Goal: Transaction & Acquisition: Purchase product/service

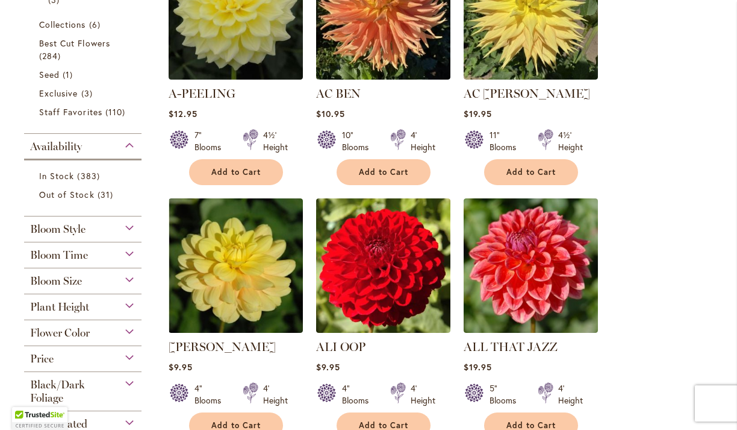
scroll to position [556, 0]
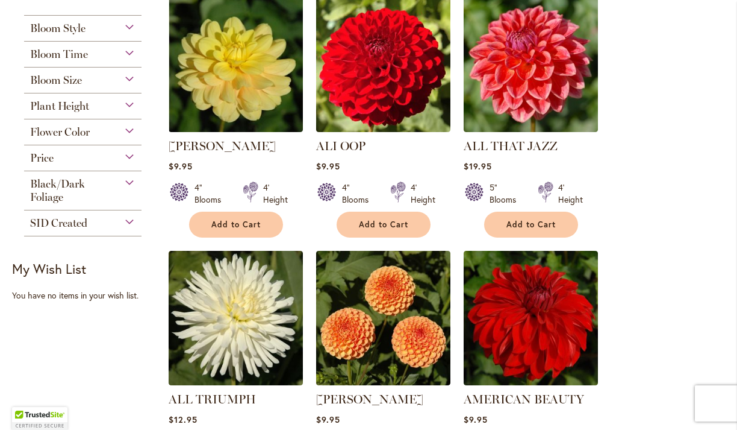
click at [127, 131] on div "Flower Color" at bounding box center [82, 128] width 117 height 19
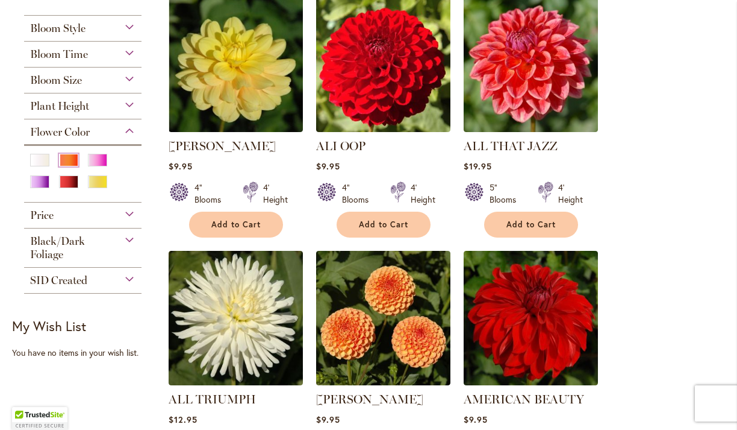
click at [71, 154] on div "Orange/Peach" at bounding box center [68, 160] width 19 height 13
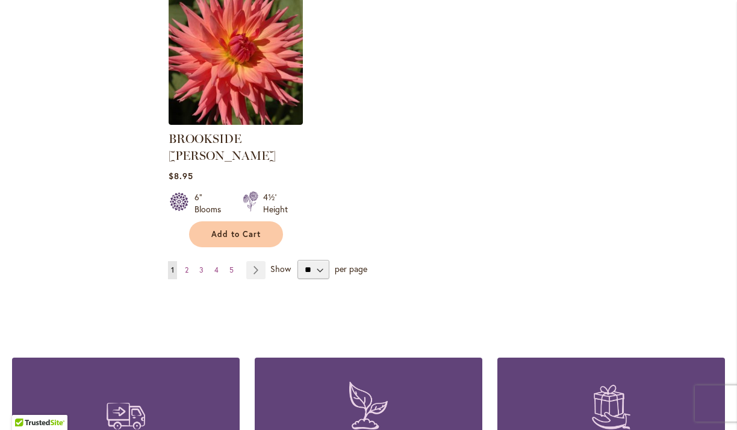
scroll to position [1582, 0]
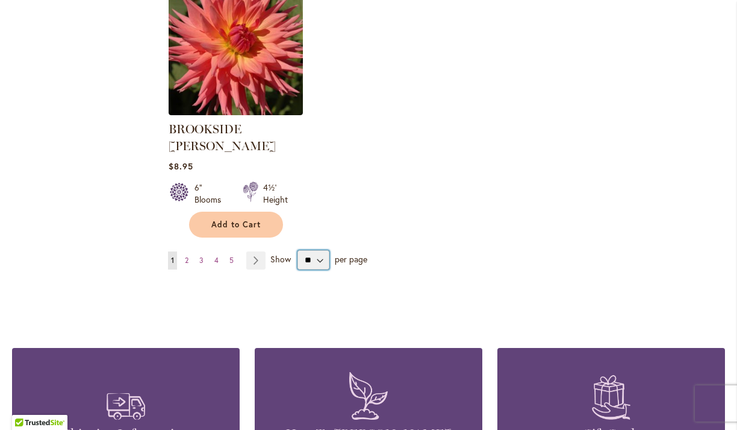
click at [316, 250] on select "** ** ** **" at bounding box center [314, 259] width 32 height 19
select select "**"
click at [298, 250] on select "** ** ** **" at bounding box center [314, 259] width 32 height 19
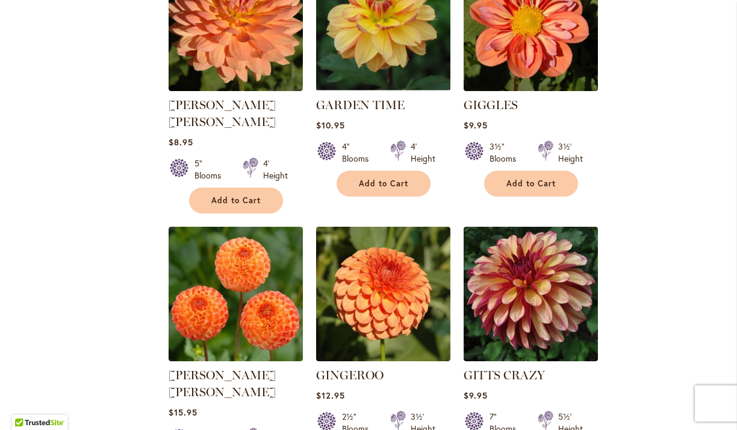
scroll to position [3710, 0]
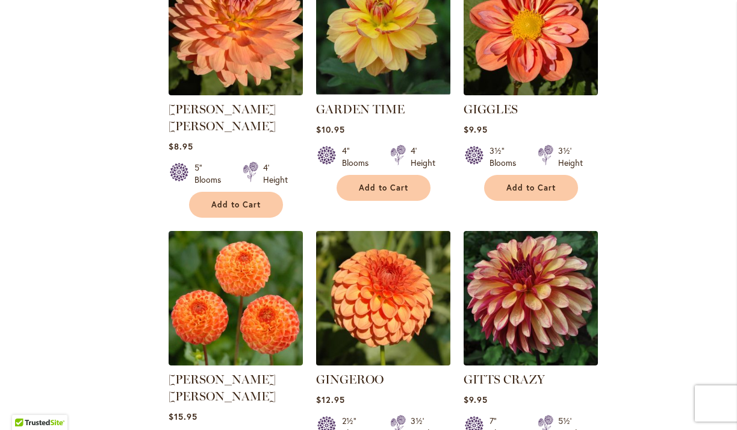
click at [390, 227] on img at bounding box center [383, 297] width 141 height 141
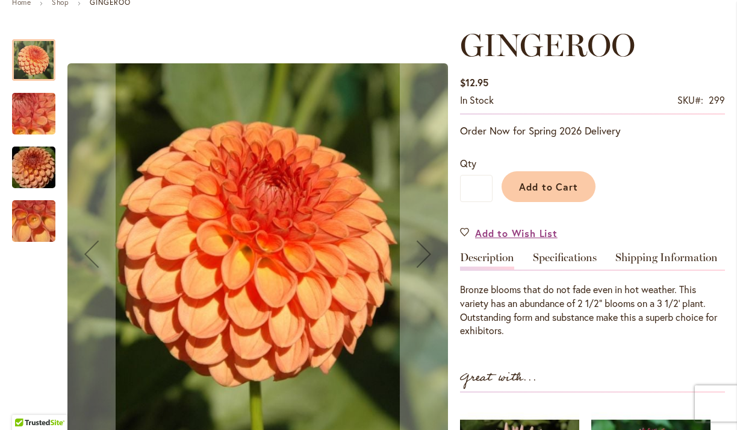
scroll to position [152, 0]
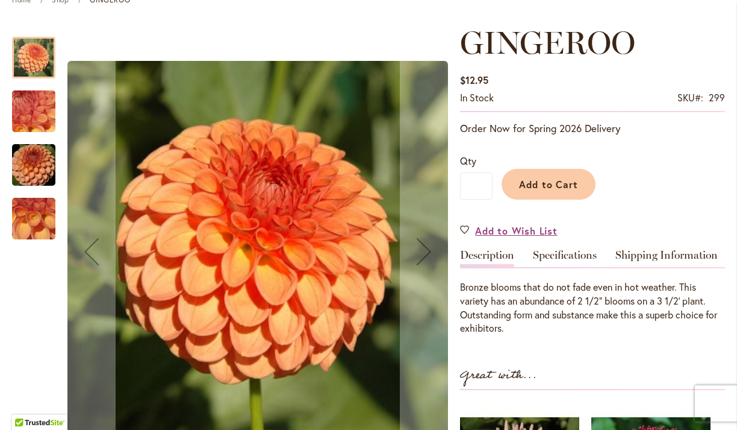
click at [33, 156] on img "GINGEROO" at bounding box center [33, 165] width 87 height 58
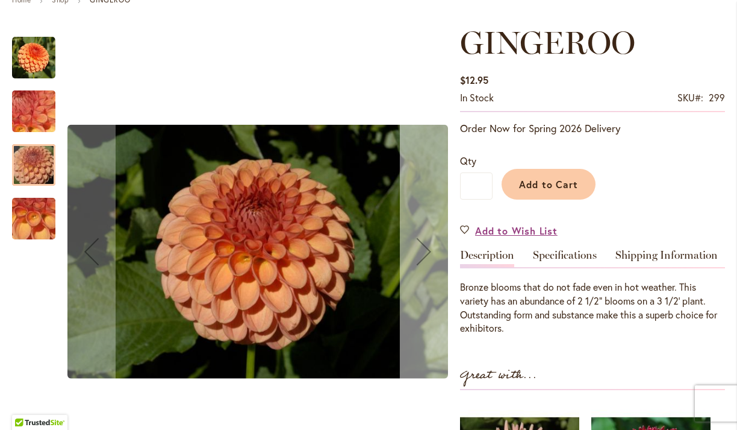
click at [427, 231] on div "Next" at bounding box center [424, 251] width 48 height 48
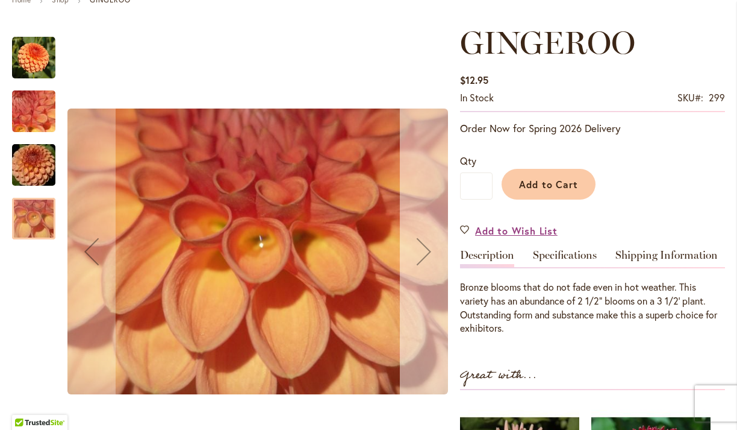
click at [426, 231] on div "Next" at bounding box center [424, 251] width 48 height 48
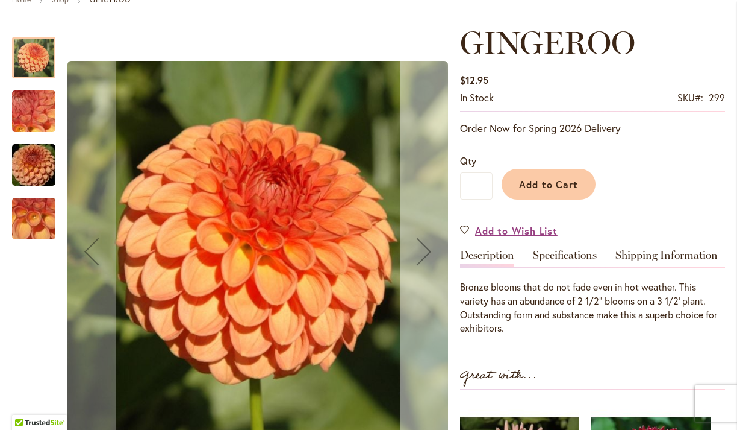
click at [426, 231] on div "Next" at bounding box center [424, 251] width 48 height 48
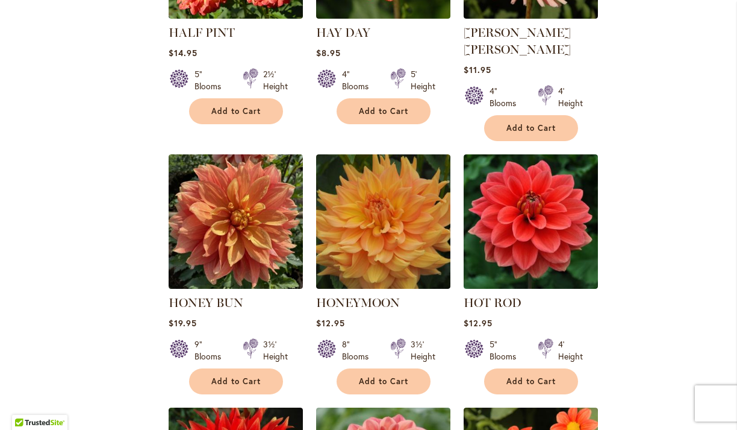
scroll to position [4834, 0]
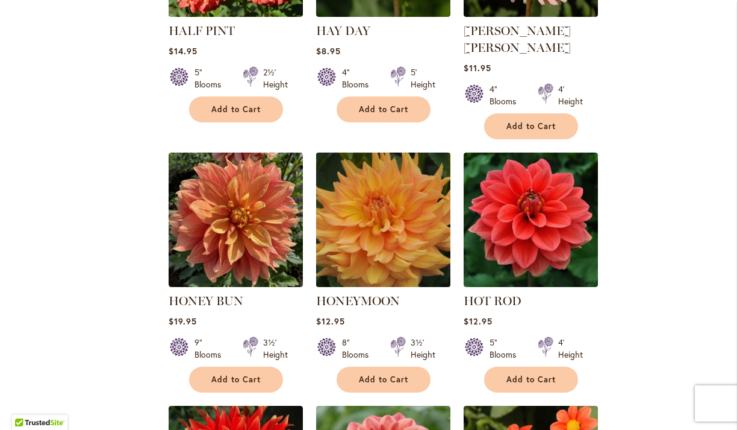
click at [387, 149] on img at bounding box center [383, 219] width 141 height 141
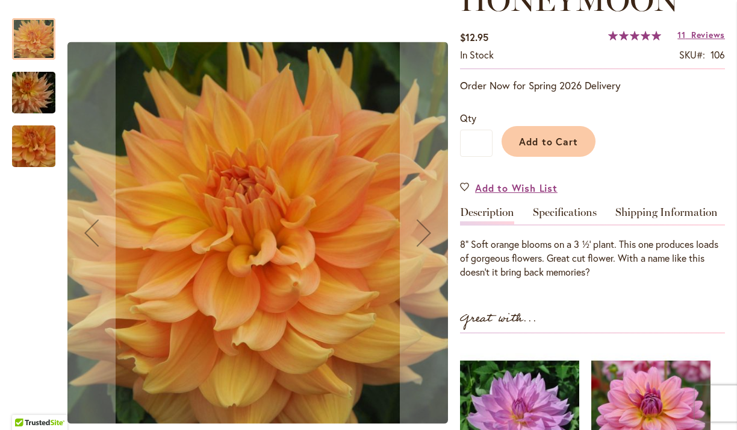
scroll to position [193, 0]
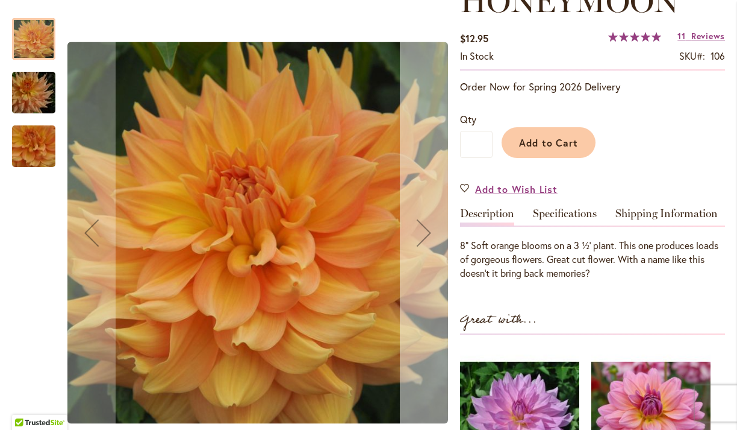
click at [421, 239] on div "Next" at bounding box center [424, 232] width 48 height 48
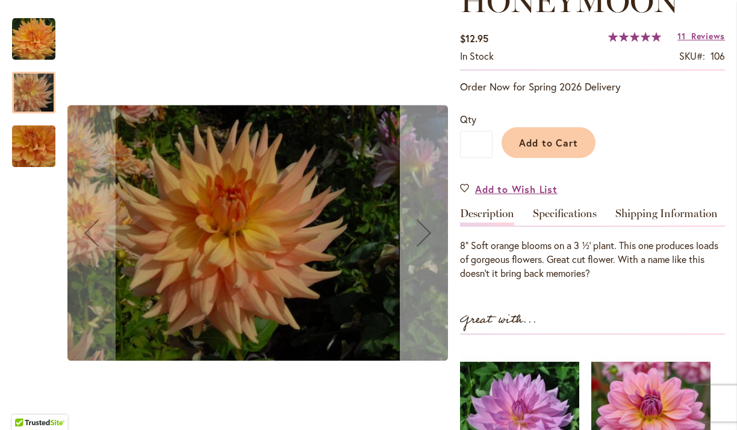
click at [421, 239] on div "Next" at bounding box center [424, 232] width 48 height 48
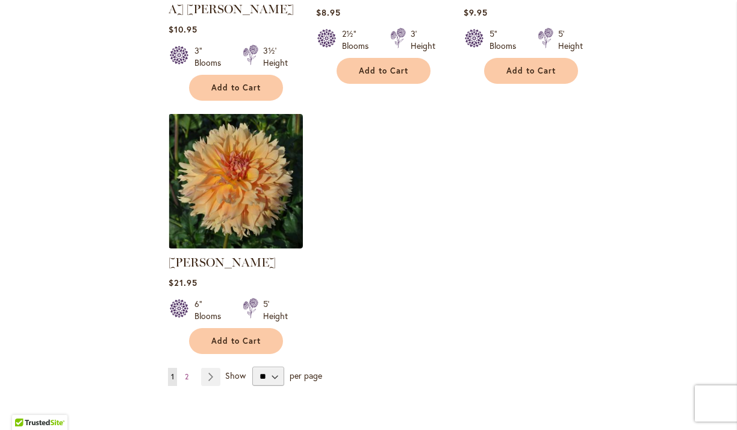
scroll to position [5651, 0]
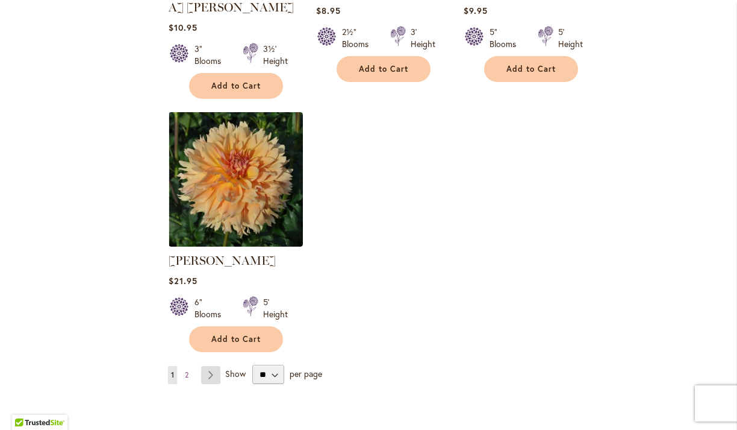
click at [208, 366] on link "Page Next" at bounding box center [211, 375] width 20 height 18
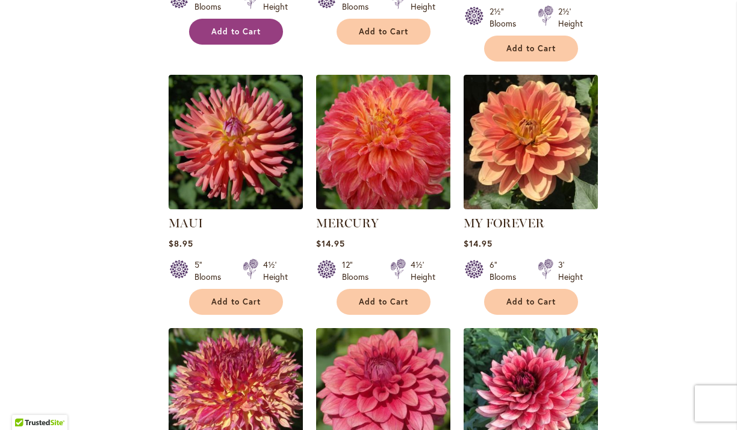
scroll to position [1028, 0]
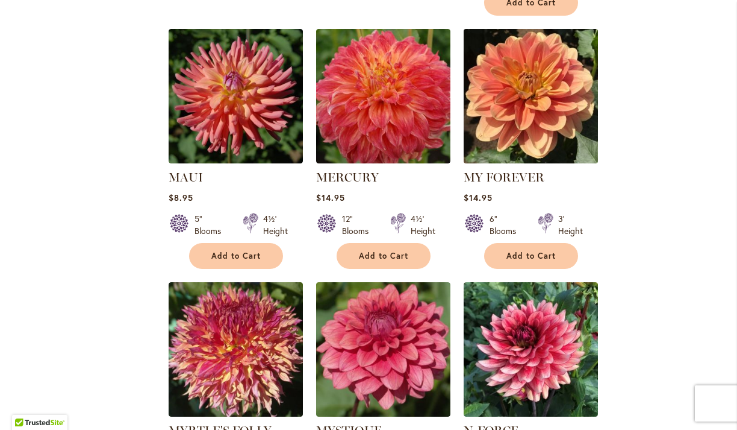
click at [533, 90] on img at bounding box center [530, 95] width 141 height 141
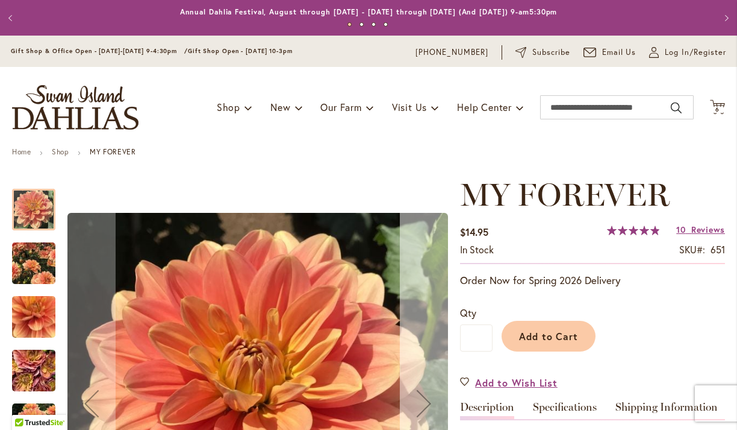
click at [417, 357] on button "Next" at bounding box center [424, 404] width 48 height 454
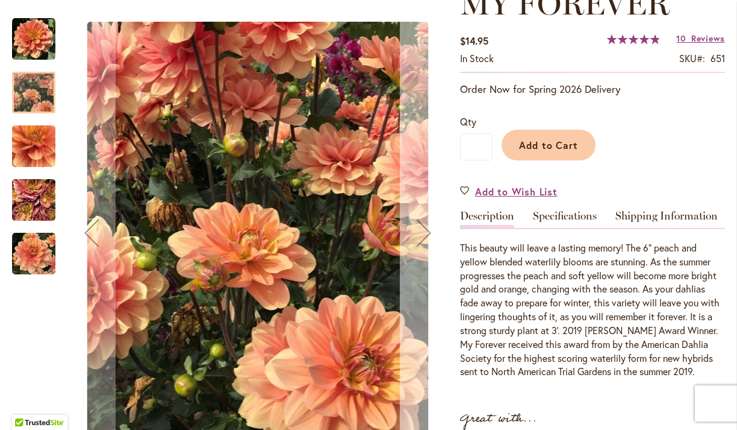
scroll to position [193, 0]
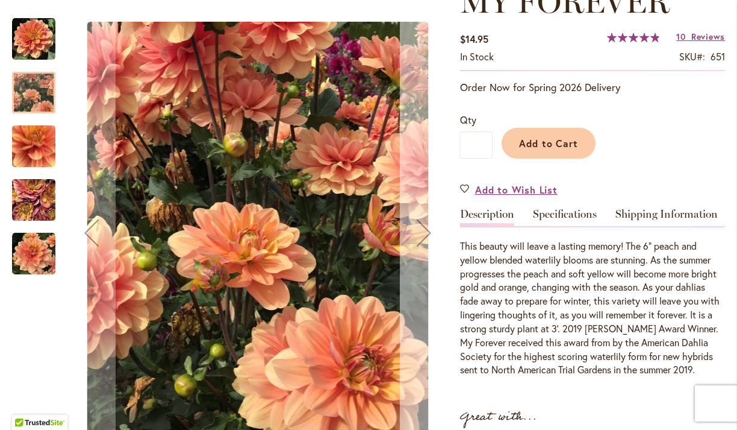
click at [422, 243] on div "Next" at bounding box center [424, 232] width 48 height 48
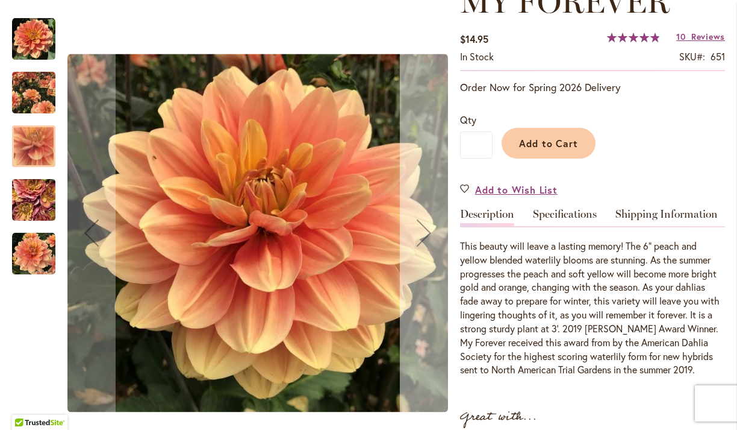
click at [422, 243] on div "Next" at bounding box center [424, 232] width 48 height 48
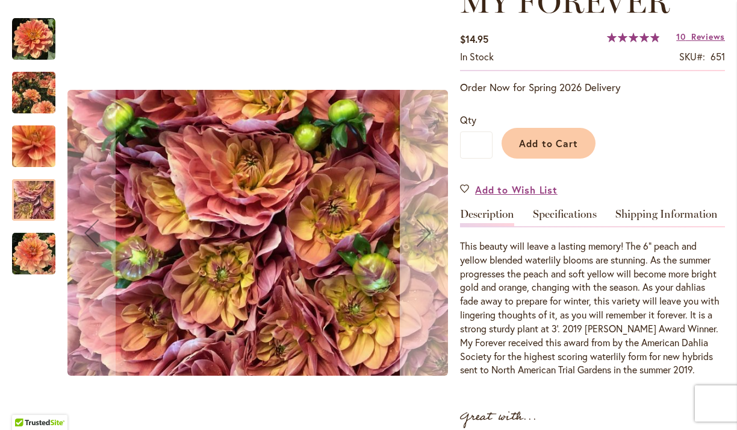
click at [422, 243] on div "Next" at bounding box center [424, 232] width 48 height 48
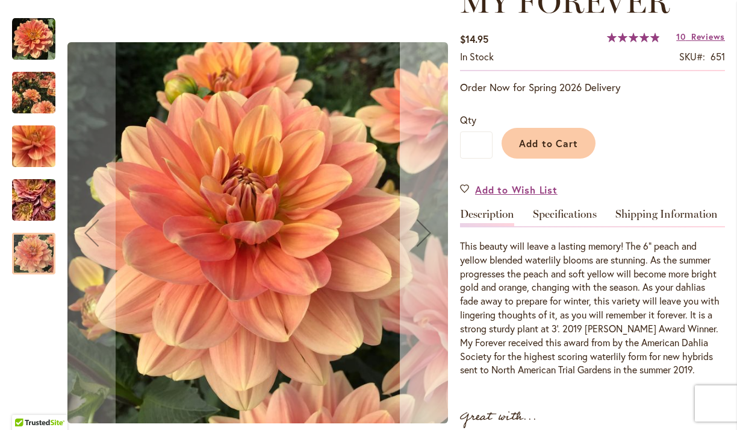
click at [422, 243] on div "Next" at bounding box center [424, 232] width 48 height 48
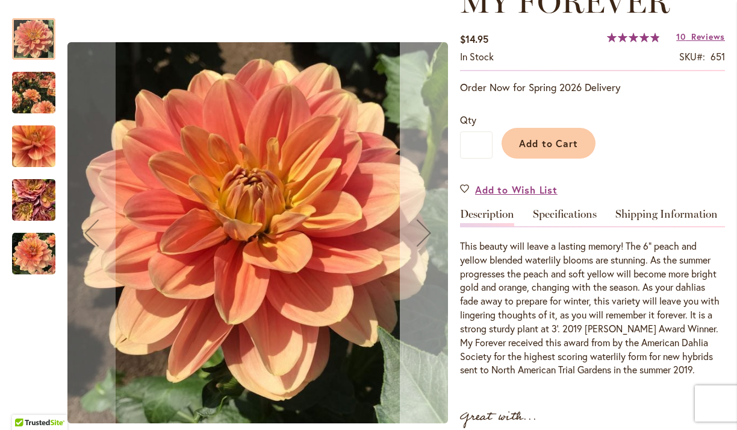
click at [422, 243] on div "Next" at bounding box center [424, 232] width 48 height 48
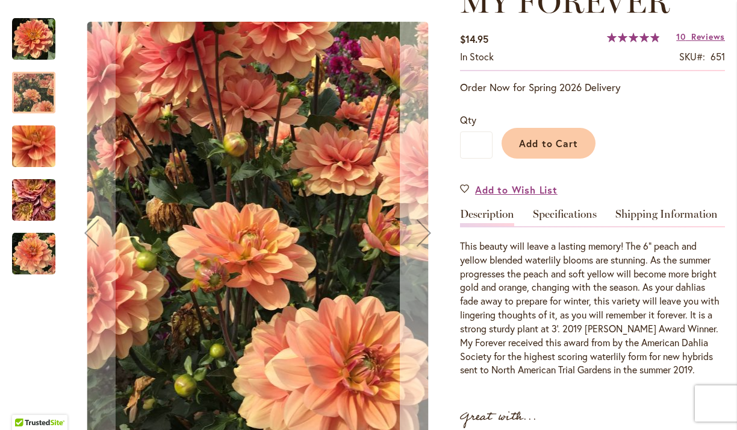
click at [422, 243] on div "Next" at bounding box center [424, 232] width 48 height 48
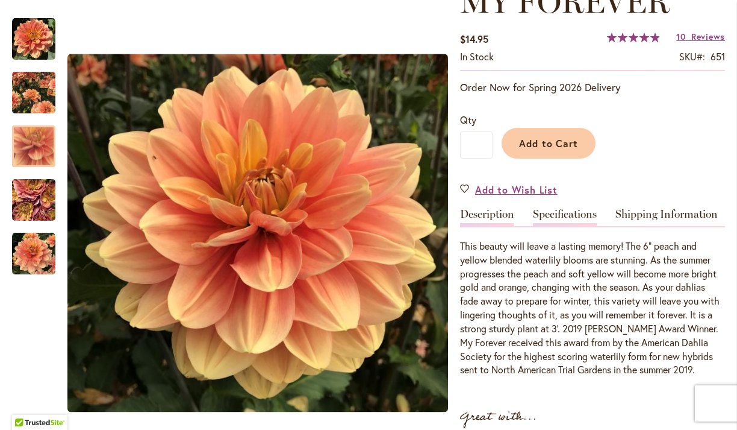
click at [578, 219] on link "Specifications" at bounding box center [565, 216] width 64 height 17
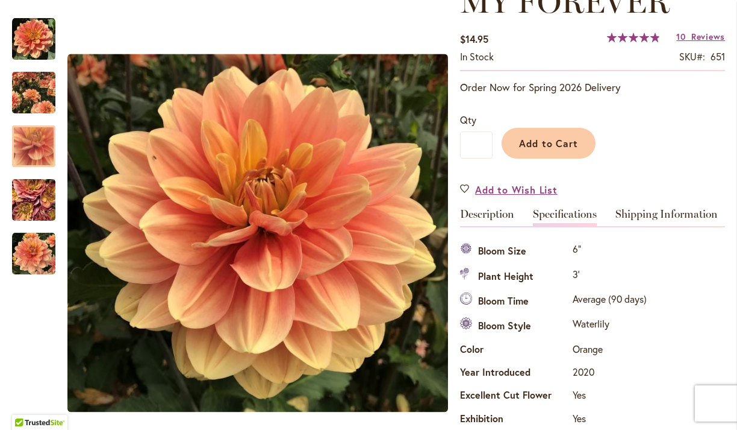
scroll to position [401, 0]
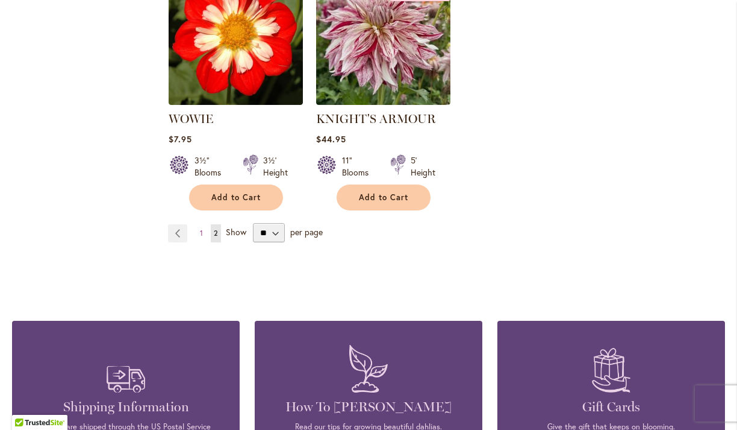
scroll to position [4465, 0]
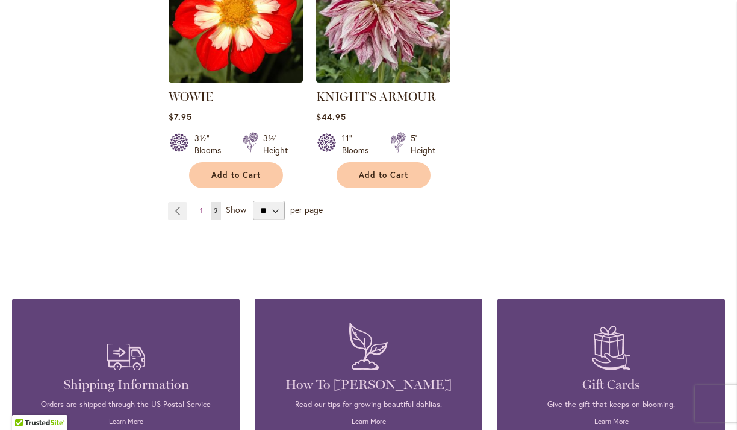
click at [216, 206] on span "2" at bounding box center [216, 210] width 4 height 9
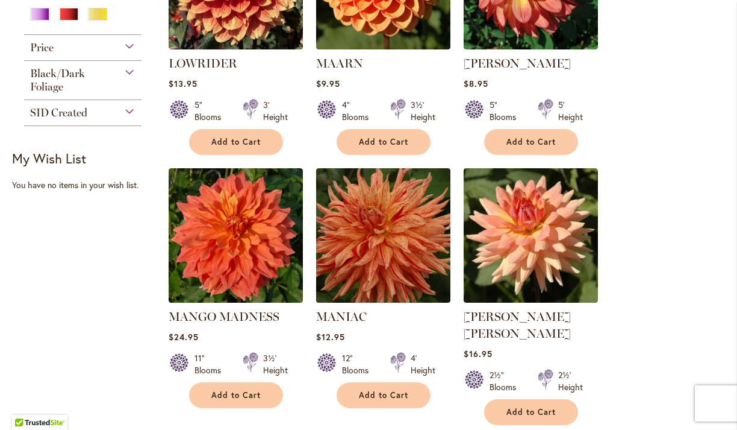
scroll to position [0, 0]
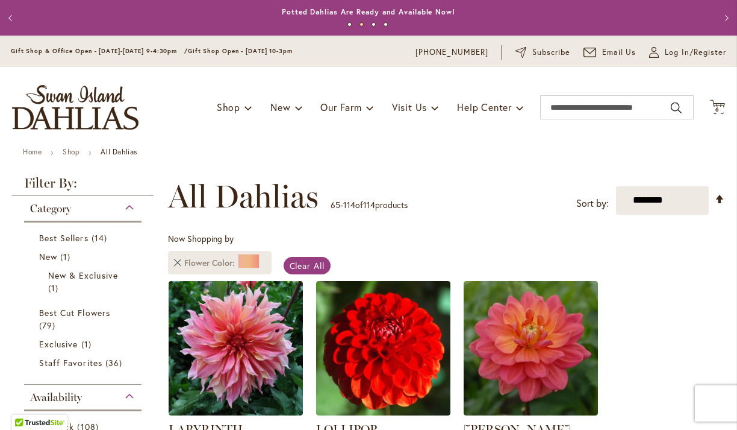
click at [175, 261] on link "Remove Flower Color Orange/Peach" at bounding box center [177, 262] width 7 height 7
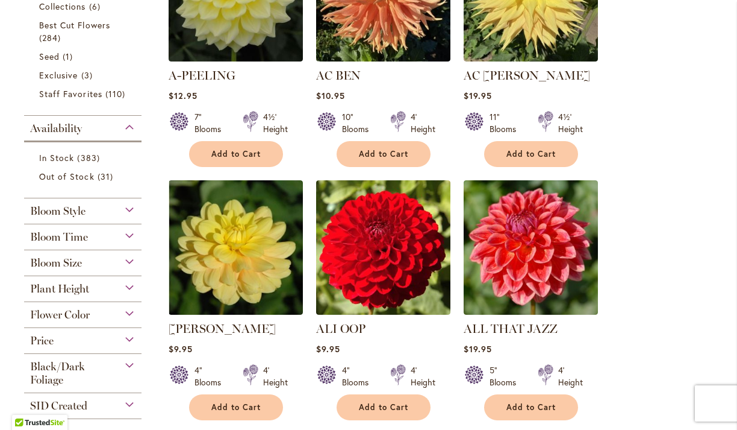
scroll to position [374, 0]
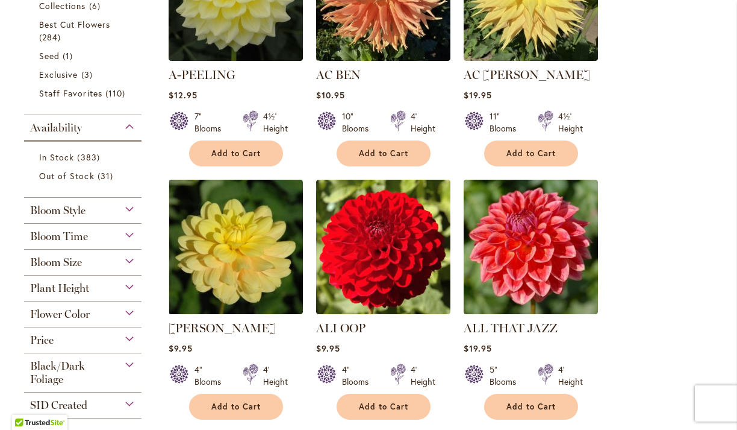
click at [134, 258] on div "Bloom Size" at bounding box center [82, 258] width 117 height 19
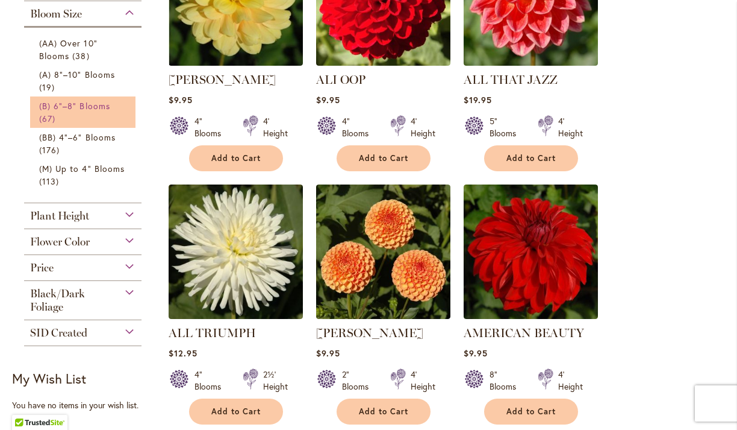
click at [116, 118] on link "(B) 6"–8" Blooms 67 items" at bounding box center [84, 111] width 90 height 25
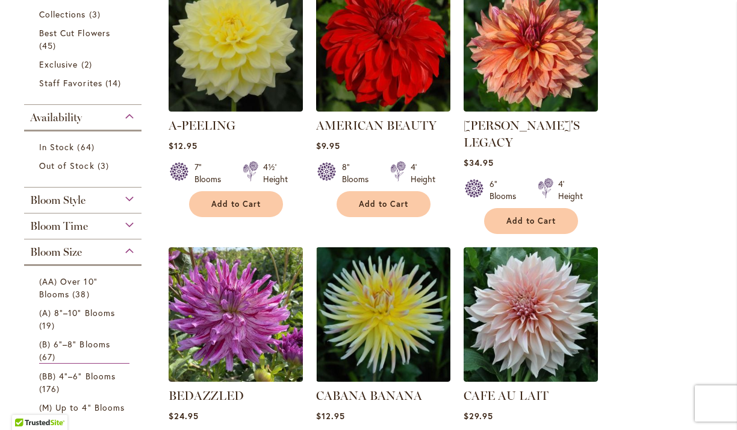
scroll to position [289, 0]
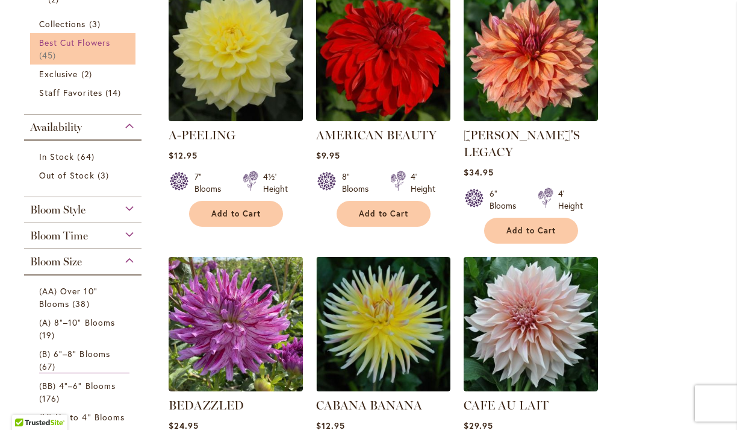
click at [92, 52] on link "Best Cut Flowers 45 items" at bounding box center [84, 48] width 90 height 25
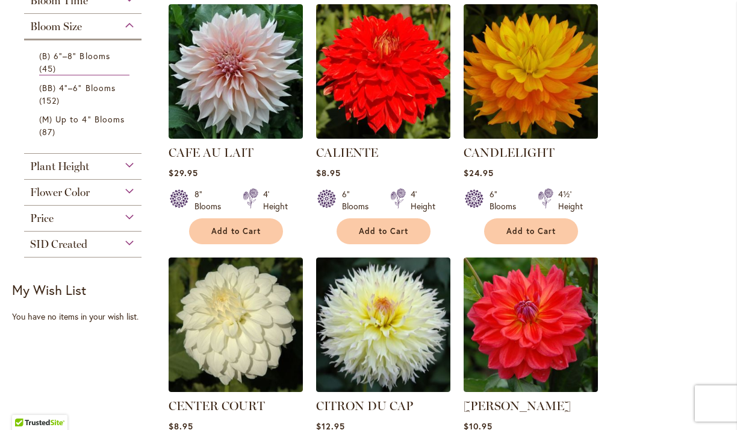
scroll to position [526, 0]
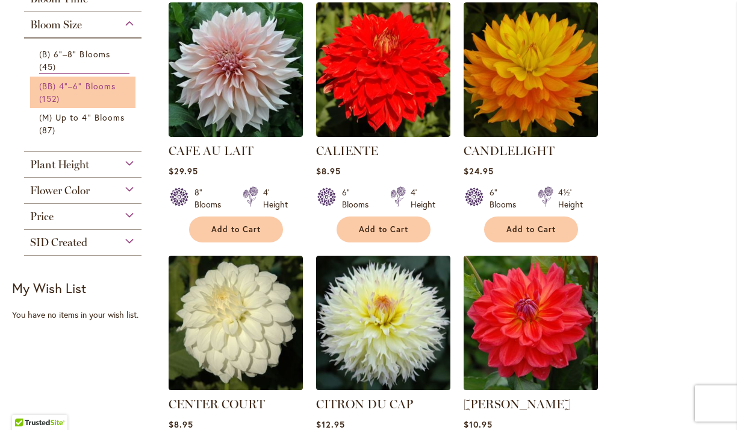
click at [112, 90] on link "(BB) 4"–6" Blooms 152 items" at bounding box center [84, 92] width 90 height 25
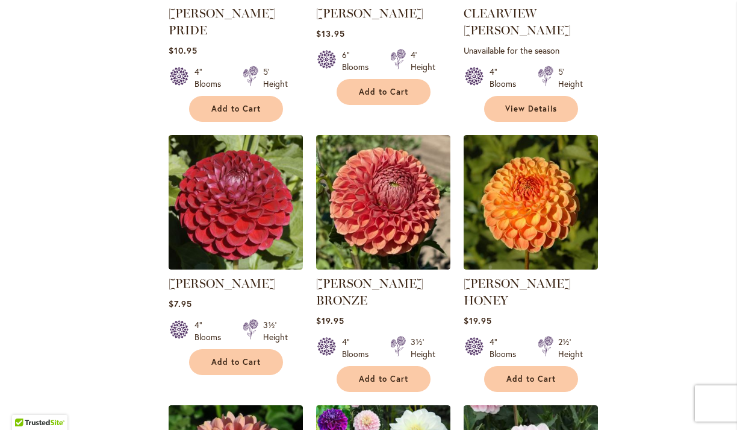
scroll to position [2470, 0]
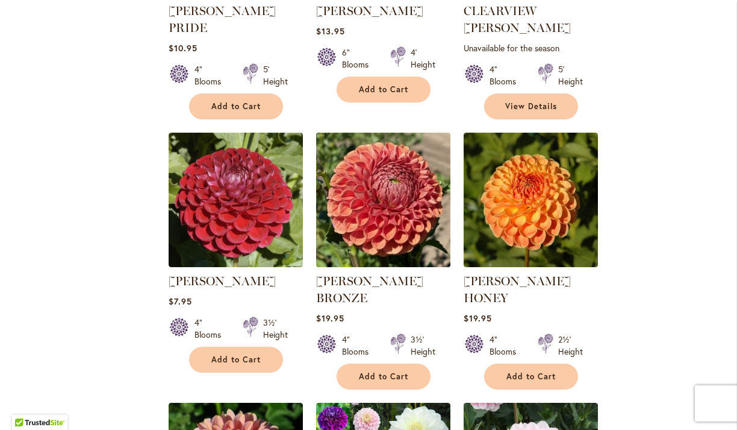
click at [407, 210] on img at bounding box center [383, 199] width 141 height 141
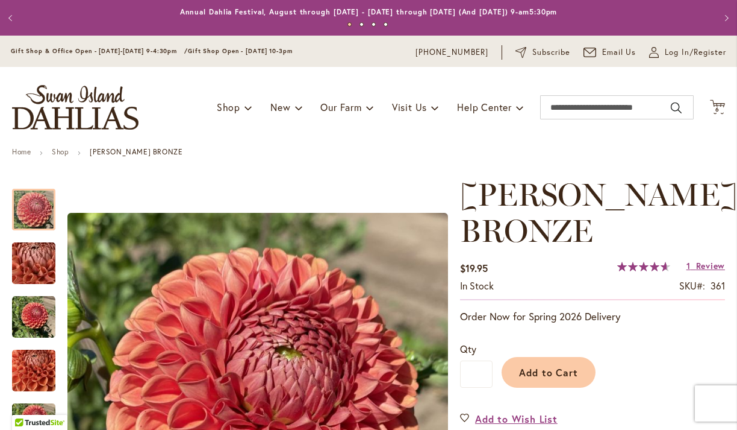
scroll to position [145, 0]
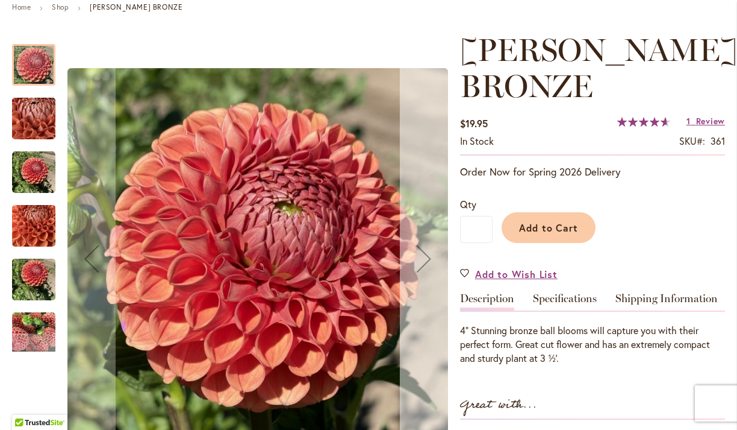
click at [418, 270] on div "Next" at bounding box center [424, 258] width 48 height 48
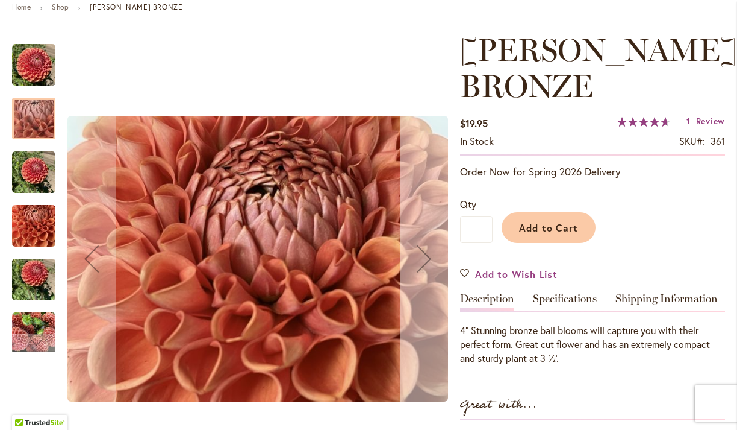
click at [418, 270] on div "Next" at bounding box center [424, 258] width 48 height 48
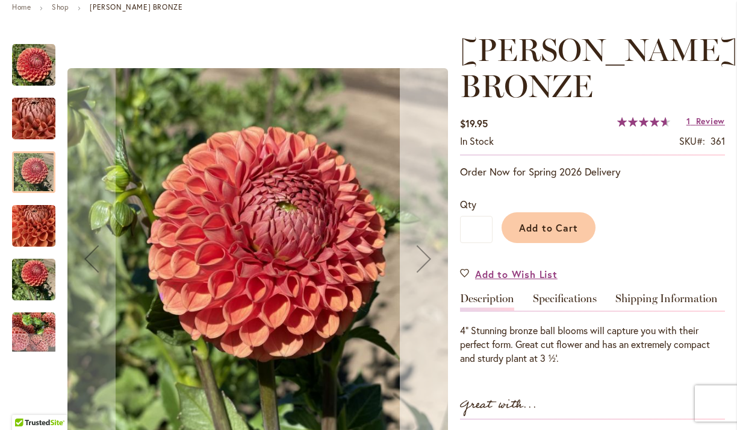
click at [418, 270] on div "Next" at bounding box center [424, 258] width 48 height 48
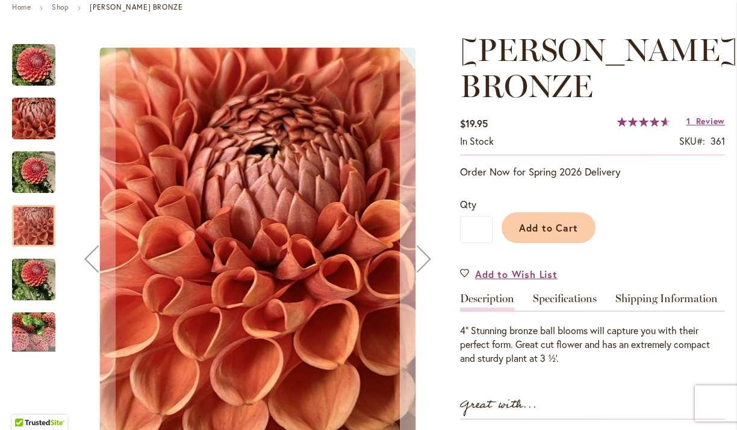
click at [418, 270] on div "Next" at bounding box center [424, 258] width 48 height 48
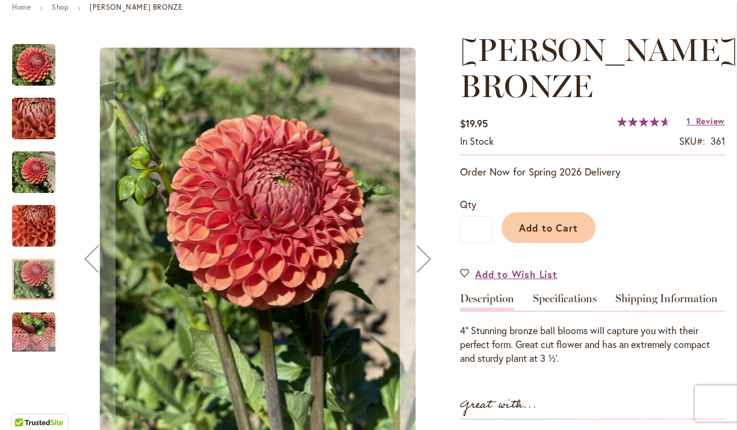
click at [418, 270] on div "Next" at bounding box center [424, 258] width 48 height 48
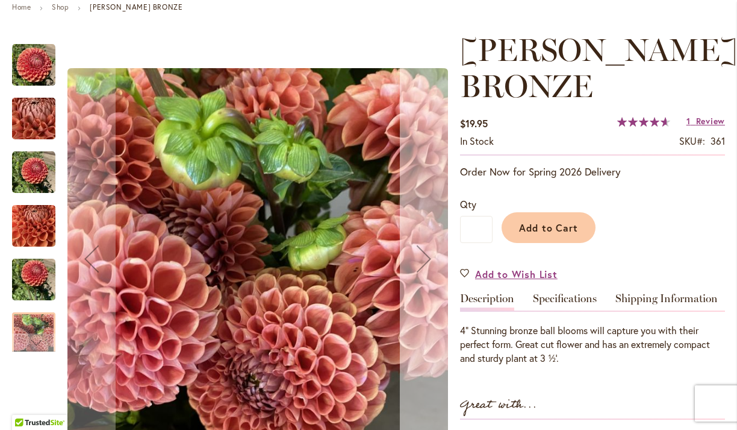
click at [418, 270] on div "Next" at bounding box center [424, 258] width 48 height 48
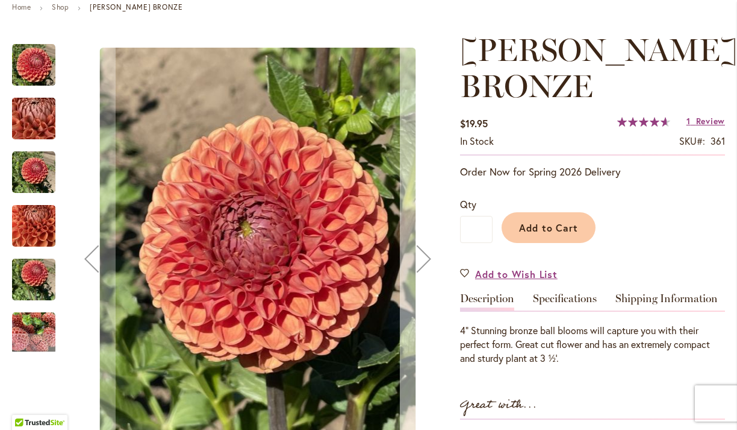
click at [418, 270] on div "Next" at bounding box center [424, 258] width 48 height 48
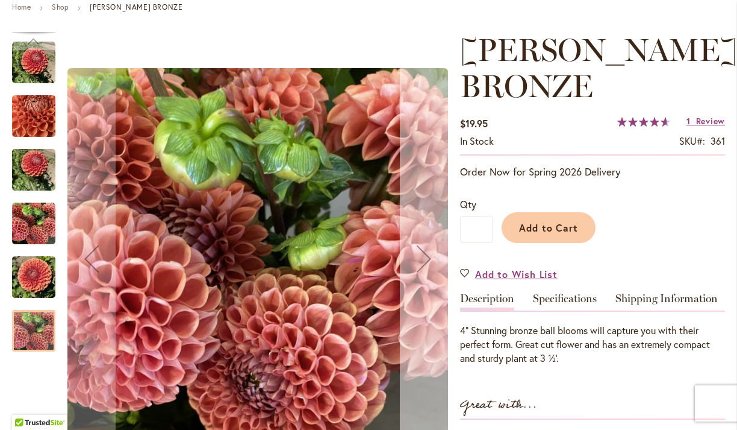
click at [418, 270] on div "Next" at bounding box center [424, 258] width 48 height 48
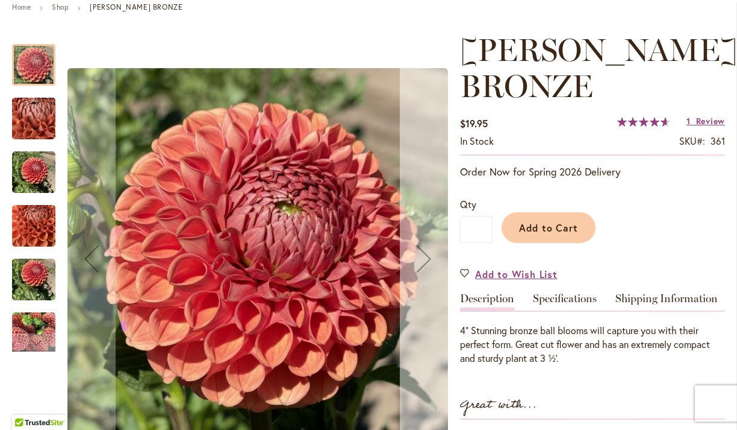
click at [418, 270] on div "Next" at bounding box center [424, 258] width 48 height 48
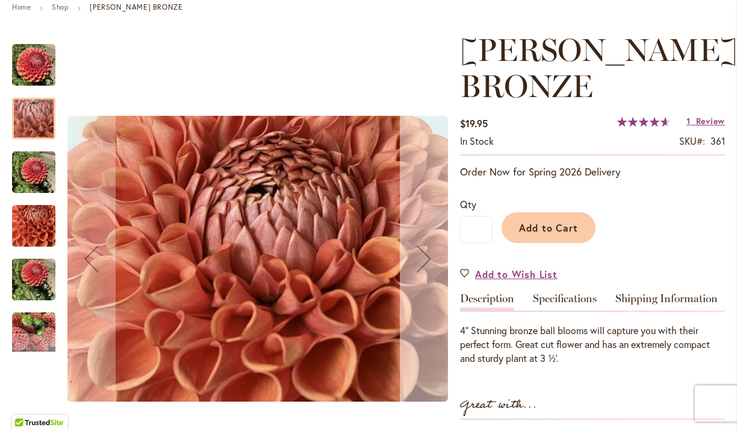
click at [418, 270] on div "Next" at bounding box center [424, 258] width 48 height 48
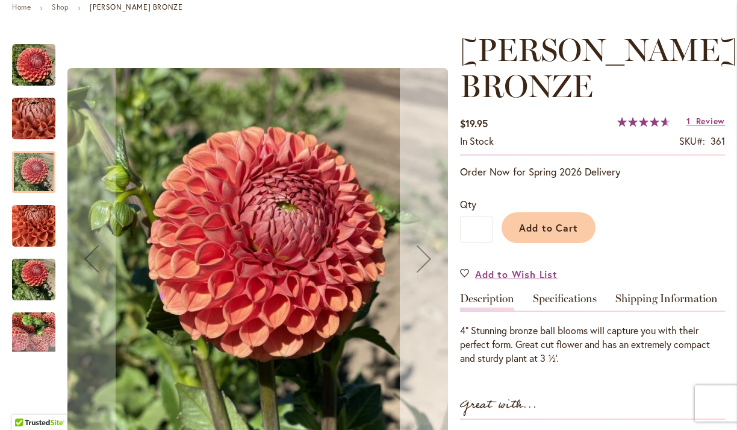
click at [418, 270] on div "Next" at bounding box center [424, 258] width 48 height 48
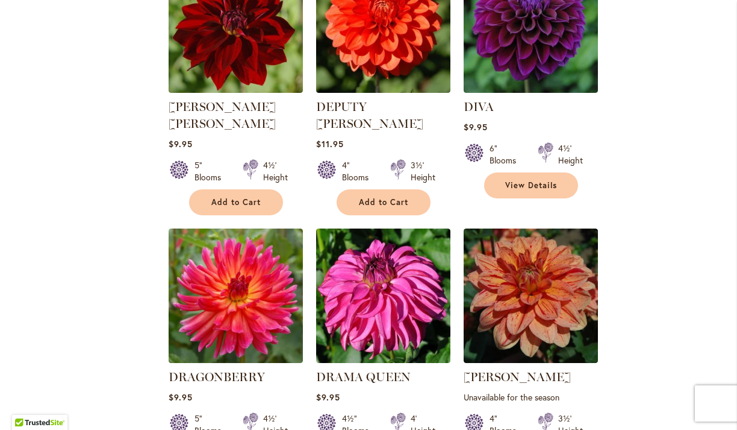
scroll to position [3434, 0]
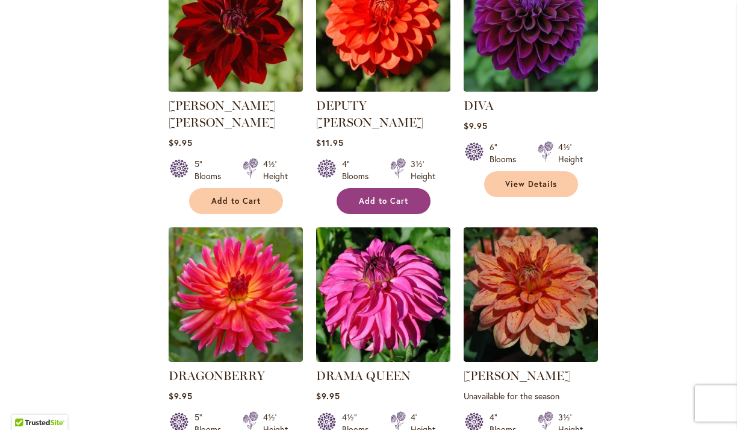
click at [371, 196] on span "Add to Cart" at bounding box center [383, 201] width 49 height 10
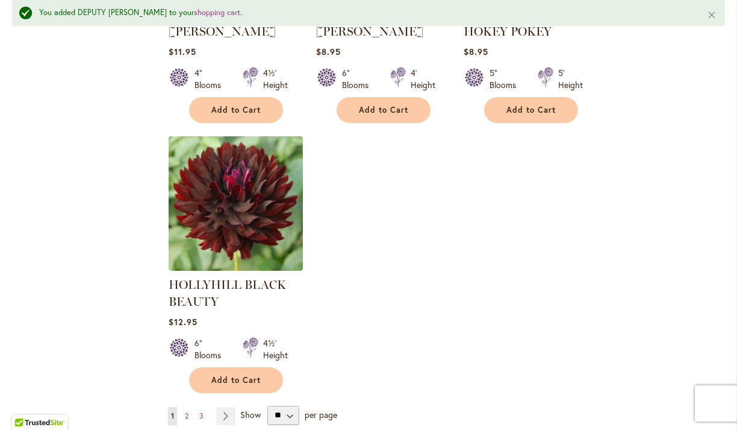
scroll to position [5636, 0]
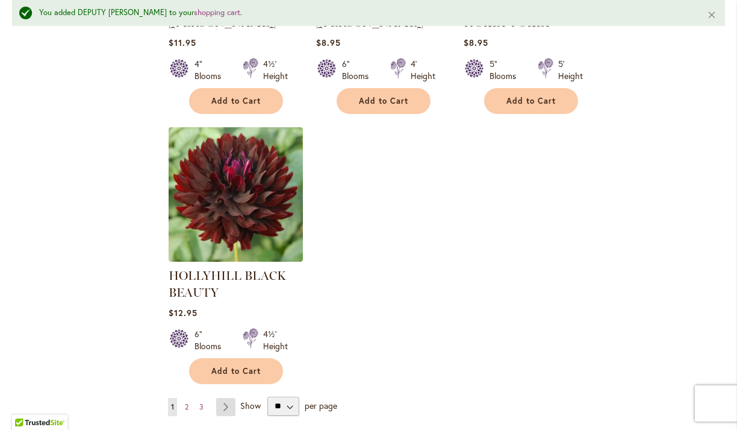
click at [231, 398] on link "Page Next" at bounding box center [226, 407] width 20 height 18
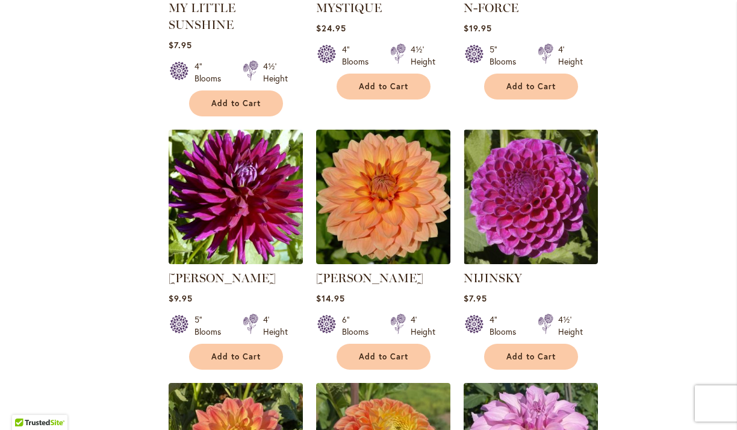
scroll to position [3537, 0]
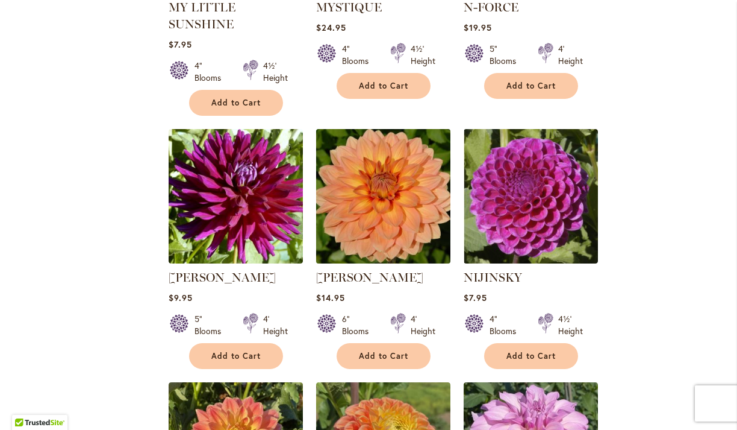
click at [410, 125] on img at bounding box center [383, 195] width 141 height 141
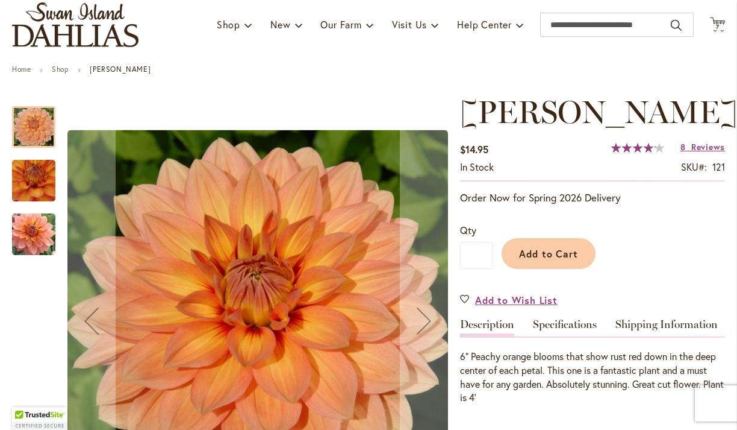
scroll to position [99, 0]
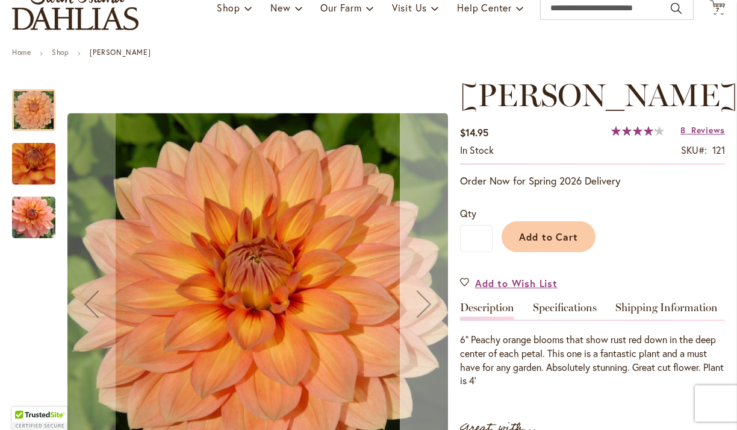
click at [411, 214] on button "Next" at bounding box center [424, 304] width 48 height 454
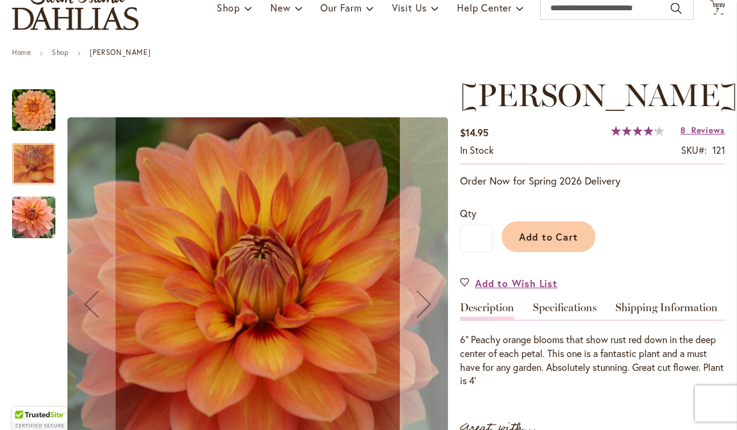
click at [409, 214] on button "Next" at bounding box center [424, 304] width 48 height 454
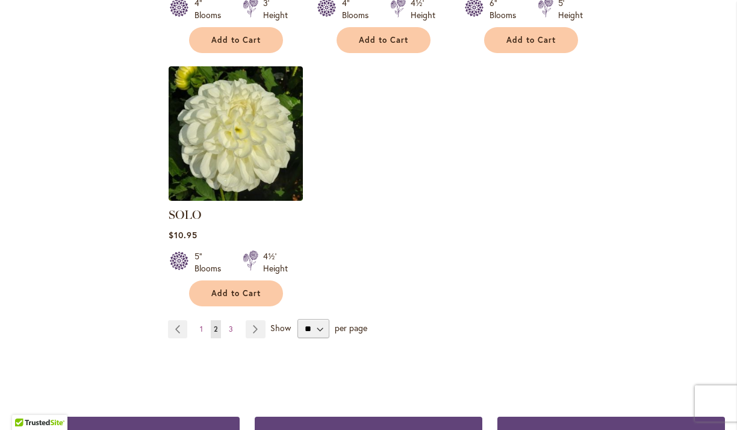
scroll to position [5658, 0]
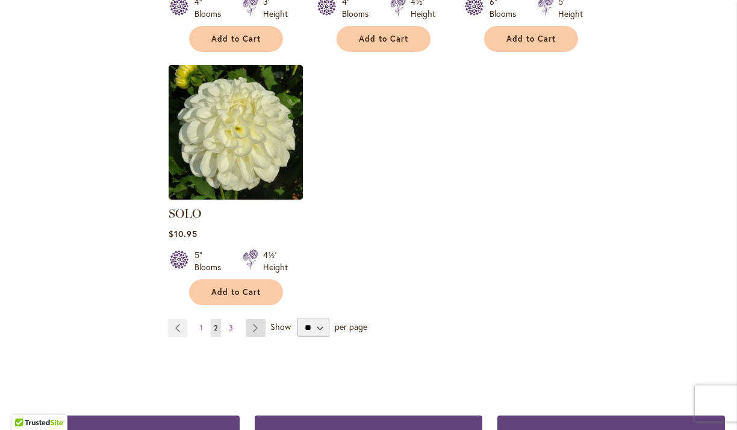
click at [259, 319] on link "Page Next" at bounding box center [256, 328] width 20 height 18
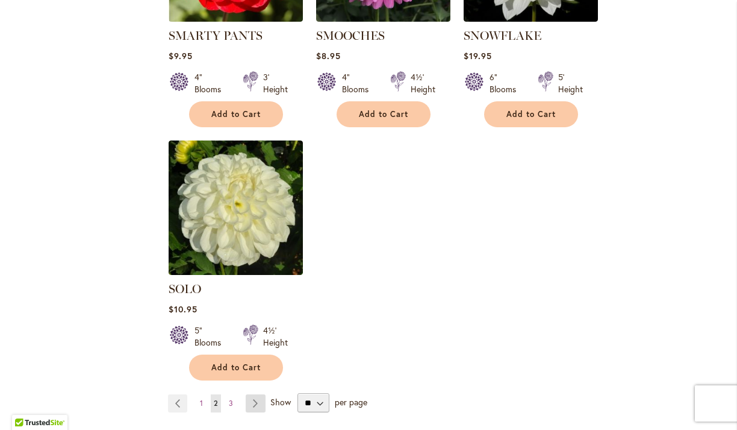
scroll to position [5582, 0]
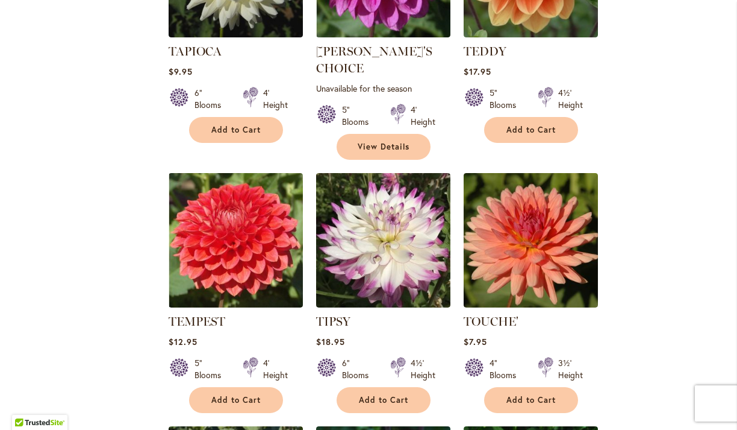
scroll to position [1161, 0]
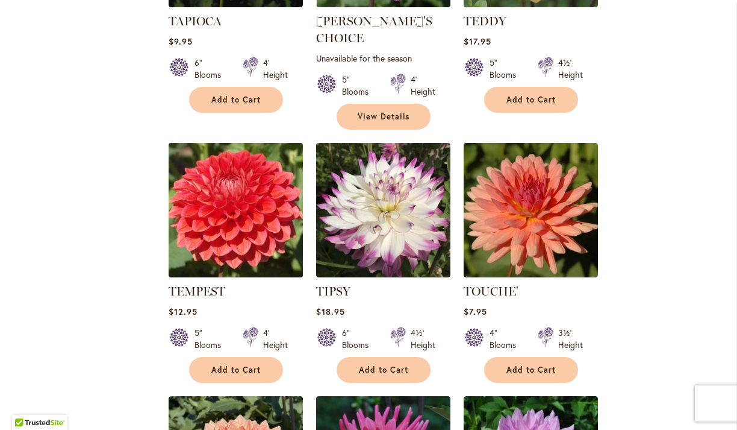
click at [243, 178] on img at bounding box center [235, 209] width 141 height 141
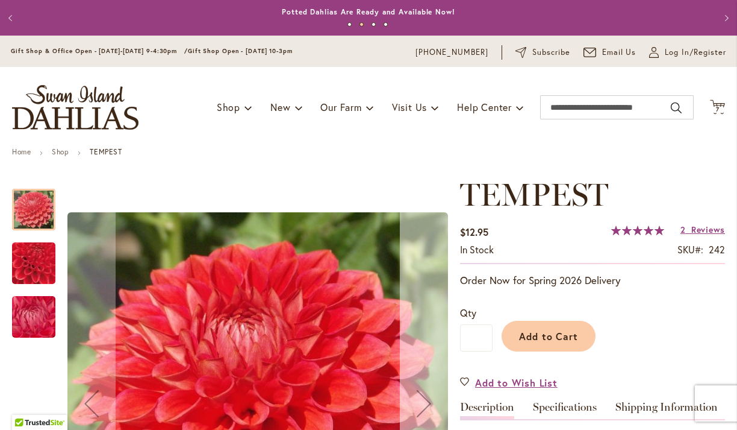
click at [423, 348] on button "Next" at bounding box center [424, 404] width 48 height 454
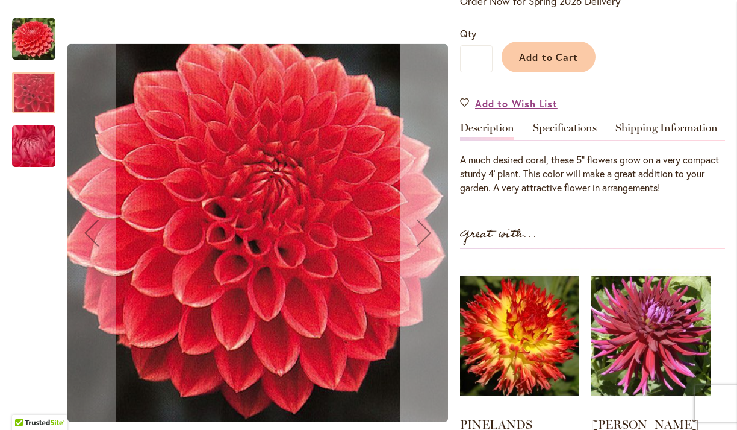
scroll to position [281, 0]
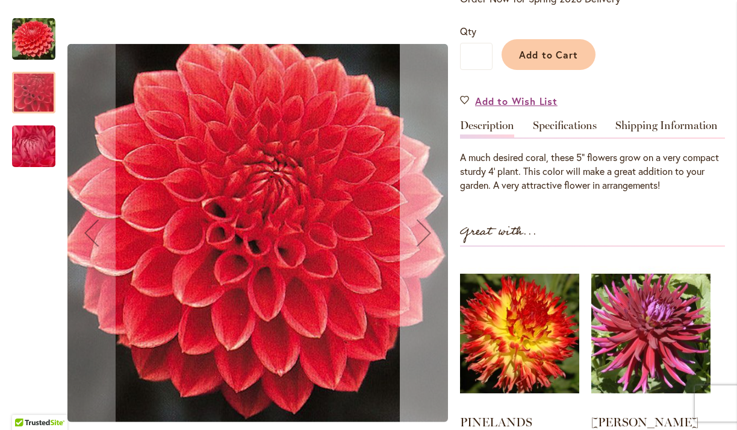
click at [414, 249] on div "Next" at bounding box center [424, 232] width 48 height 48
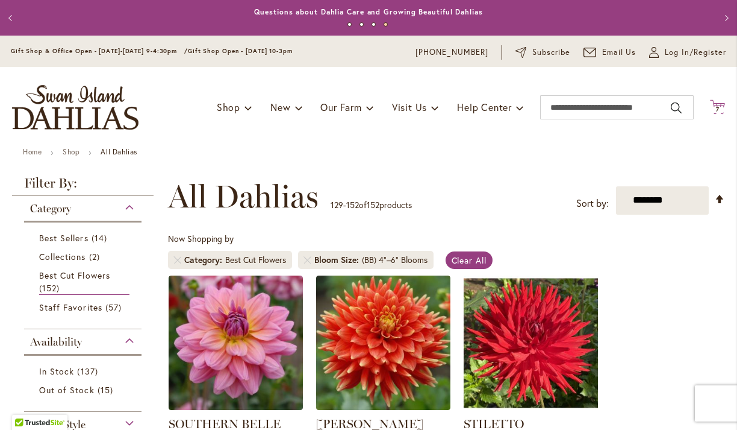
click at [723, 107] on span "7 7 items" at bounding box center [718, 110] width 12 height 6
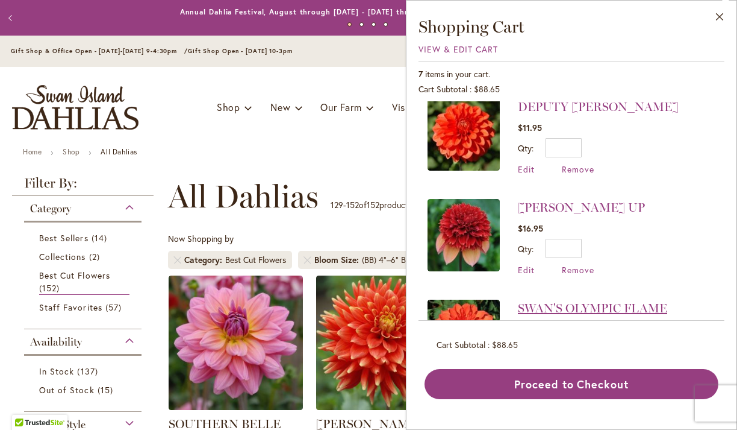
scroll to position [7, 0]
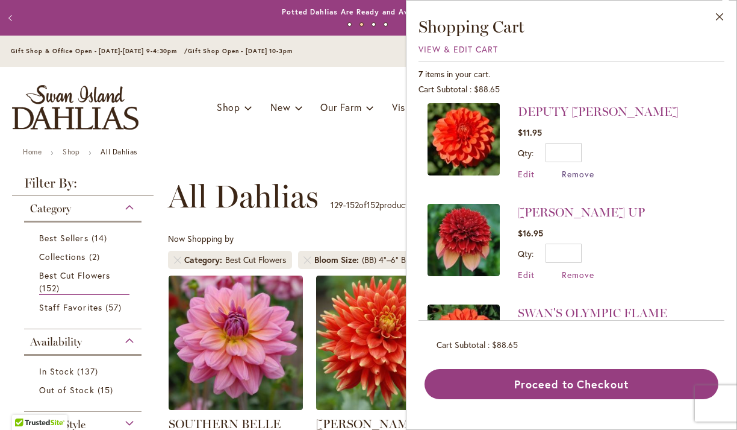
click at [585, 177] on span "Remove" at bounding box center [578, 173] width 33 height 11
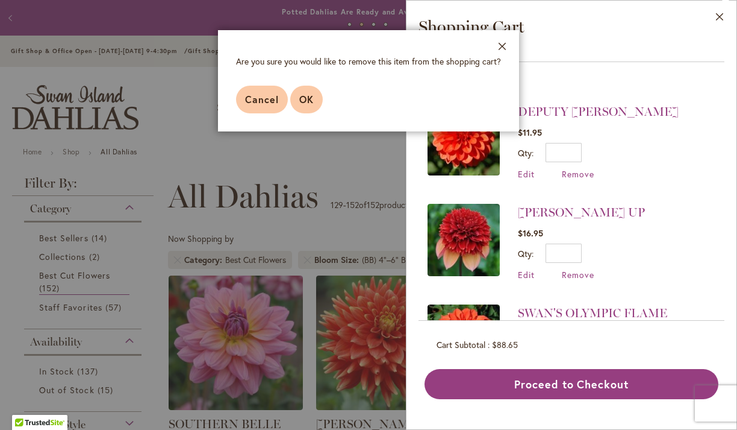
click at [310, 101] on span "OK" at bounding box center [306, 99] width 14 height 13
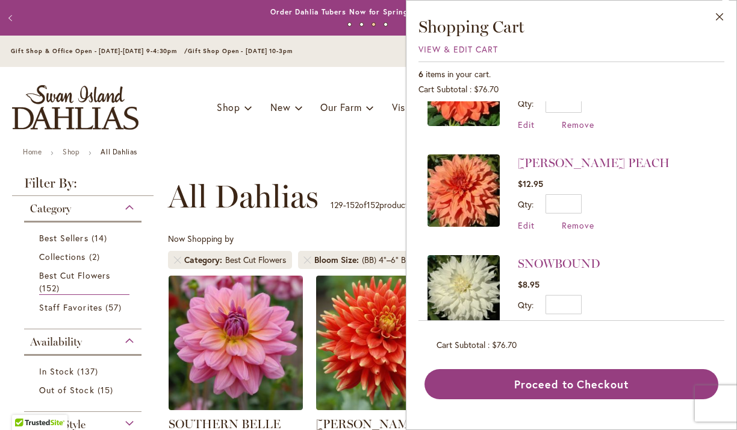
scroll to position [148, 0]
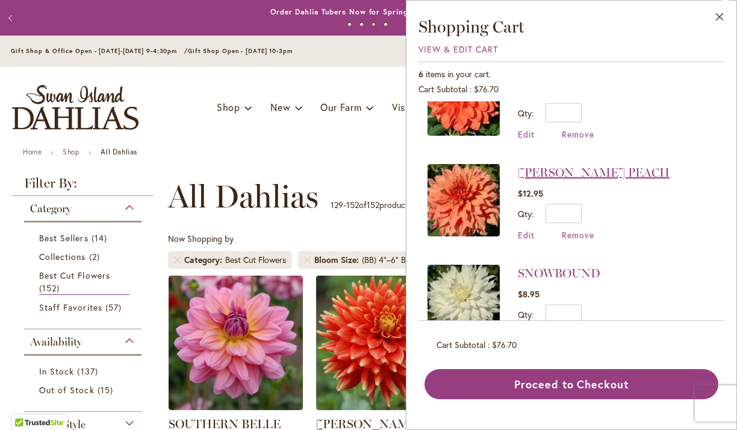
click at [560, 166] on link "[PERSON_NAME] PEACH" at bounding box center [594, 172] width 152 height 14
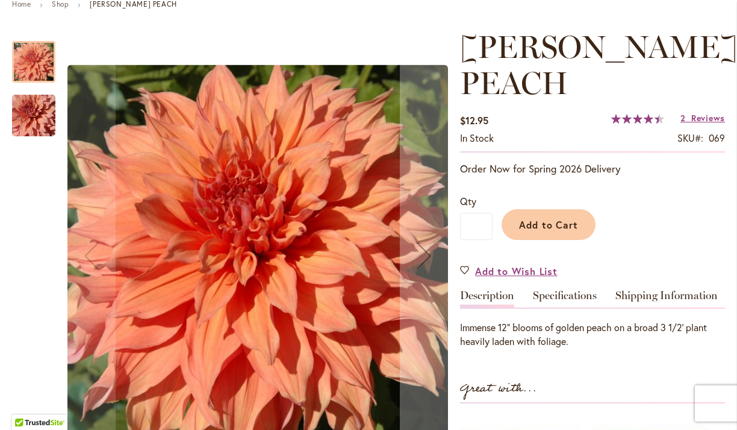
scroll to position [149, 0]
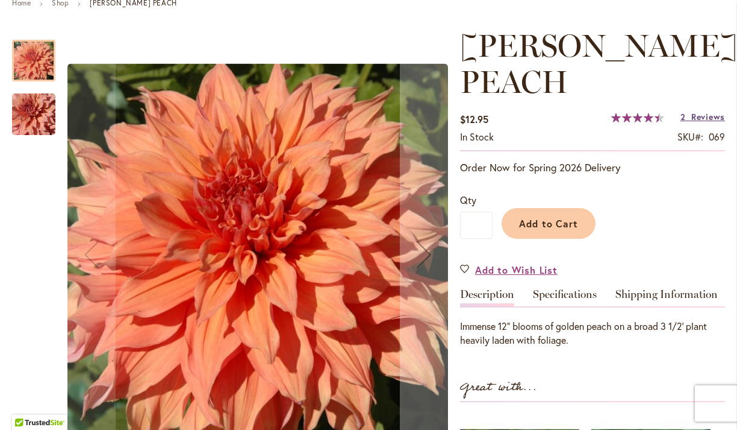
click at [708, 117] on span "Reviews" at bounding box center [709, 116] width 34 height 11
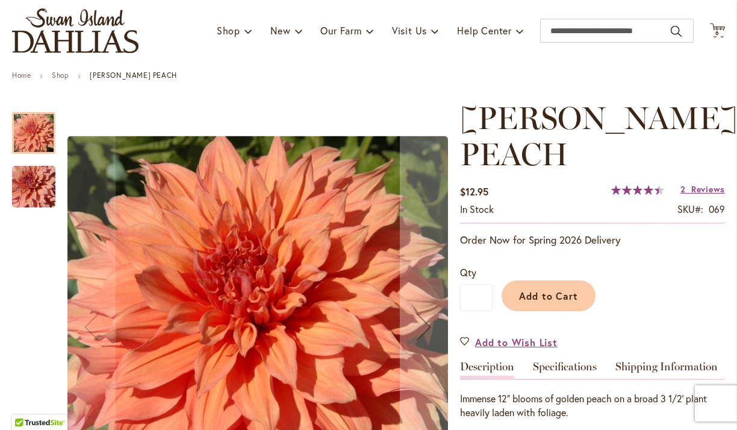
scroll to position [0, 0]
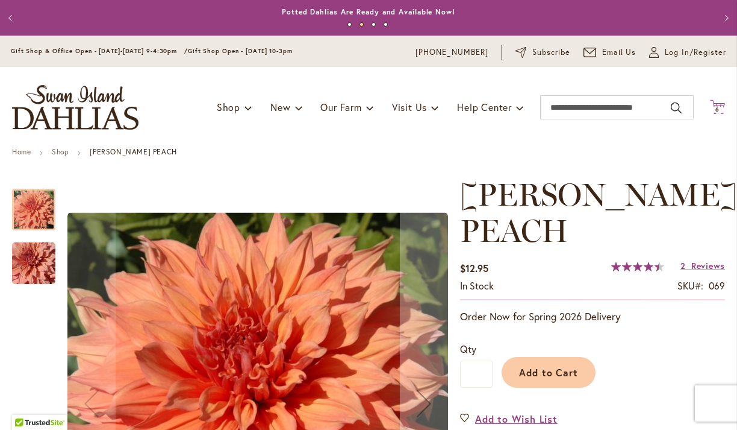
click at [719, 106] on button "Cart .cls-1 { fill: #231f20; } 6 6 items" at bounding box center [717, 107] width 15 height 16
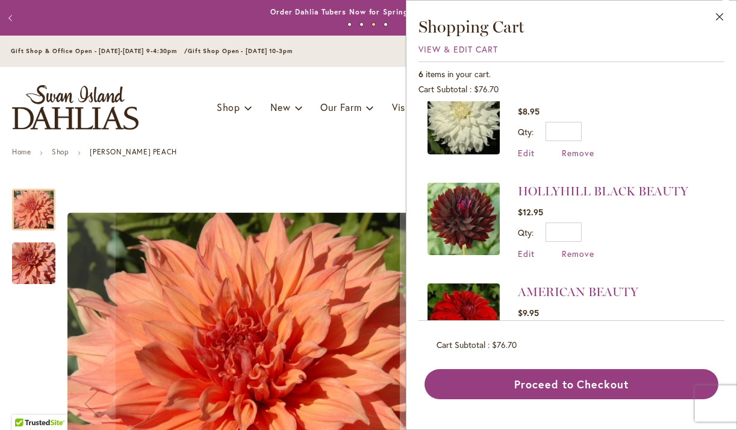
scroll to position [386, 0]
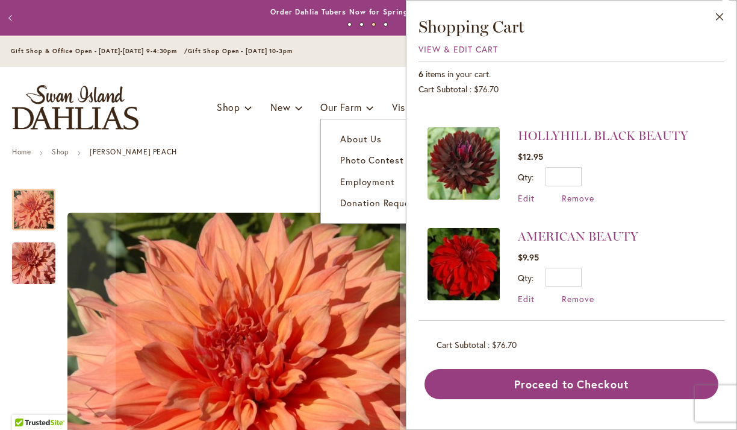
click at [317, 154] on ul "Home Shop SHERWOOD'S PEACH" at bounding box center [368, 153] width 713 height 11
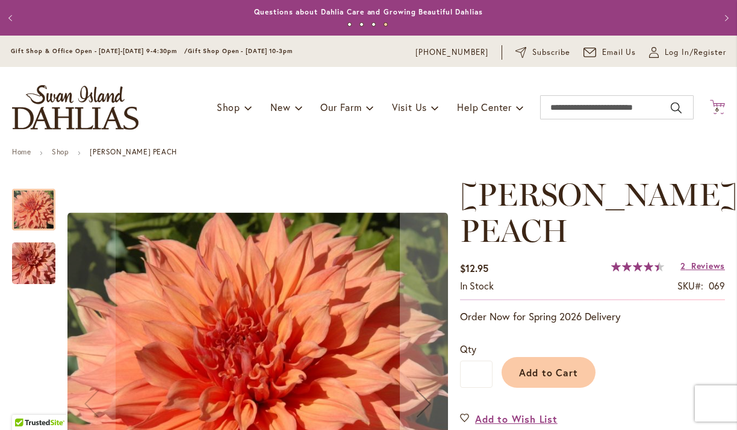
click at [718, 113] on icon "Cart .cls-1 { fill: #231f20; }" at bounding box center [717, 106] width 15 height 15
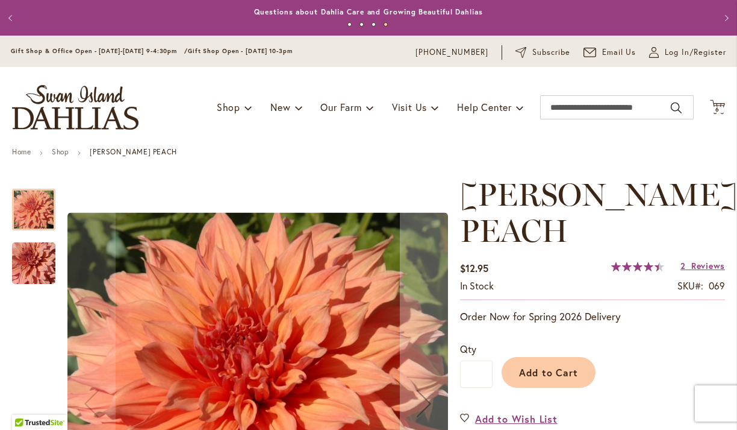
click at [726, 104] on div "Toggle Nav Shop Dahlia Tubers Collections Fresh Cut Dahlias Gardening Supplies …" at bounding box center [368, 107] width 737 height 81
click at [714, 107] on span "6 6 items" at bounding box center [718, 110] width 12 height 6
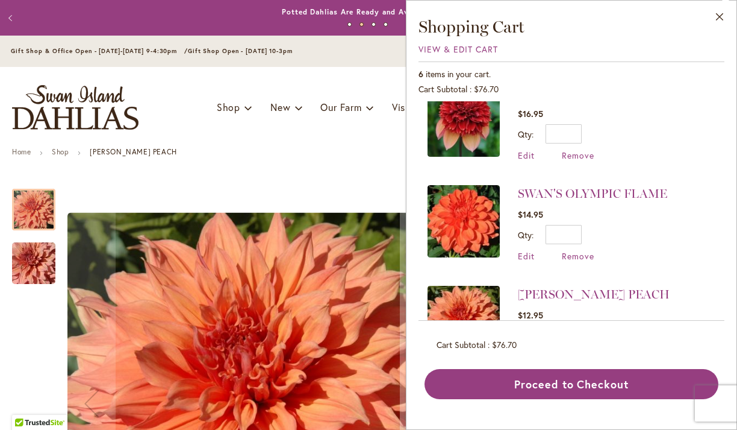
scroll to position [0, 0]
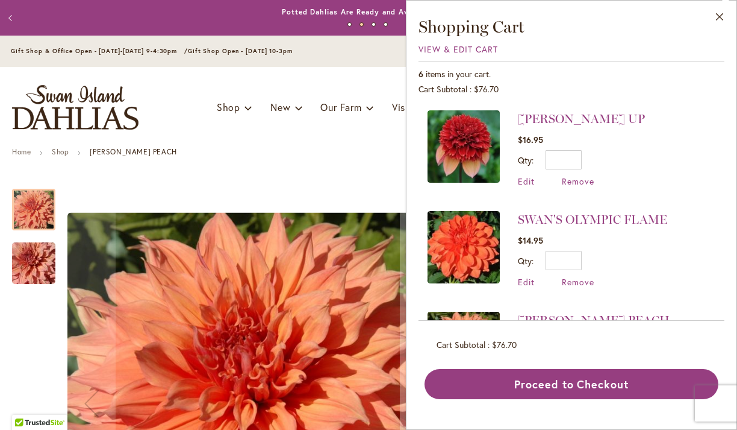
click at [383, 132] on div "Toggle Nav Shop Dahlia Tubers Collections Fresh Cut Dahlias Gardening Supplies …" at bounding box center [368, 107] width 737 height 81
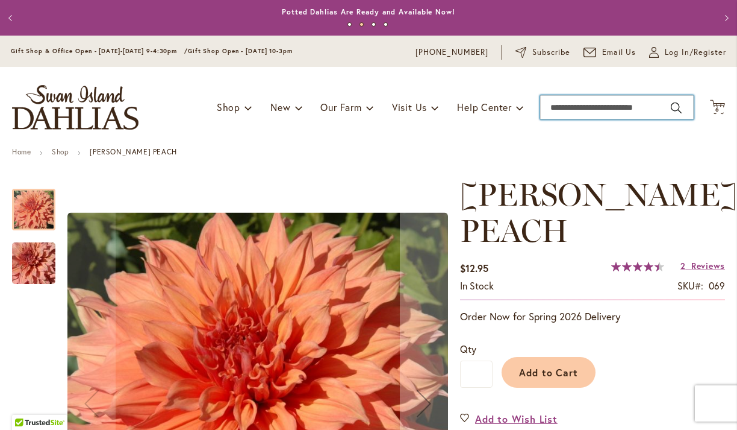
click at [580, 113] on input "Search" at bounding box center [617, 107] width 154 height 24
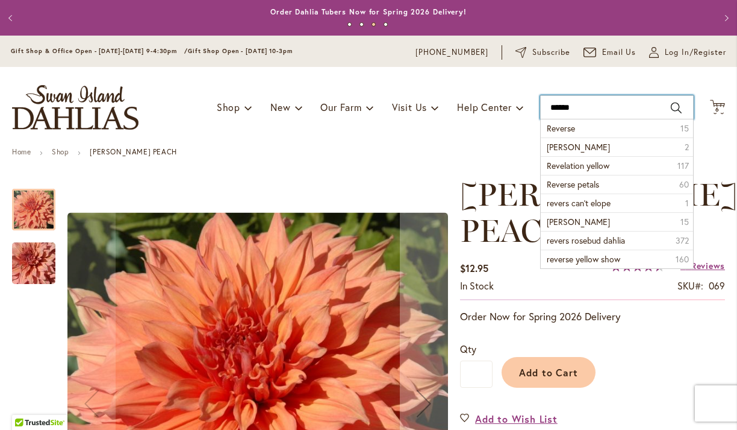
type input "*******"
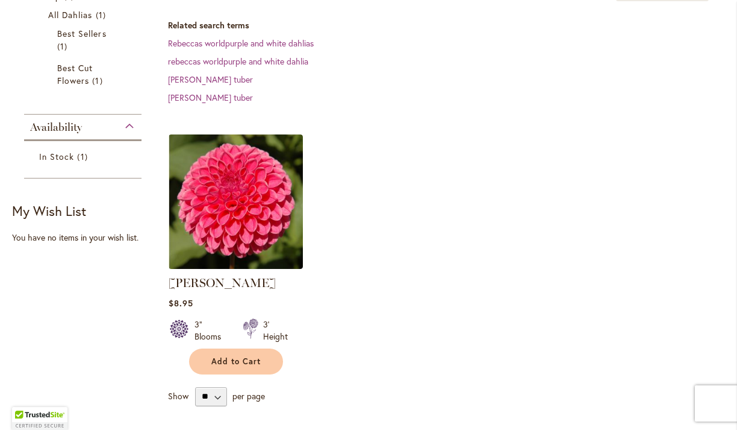
scroll to position [246, 0]
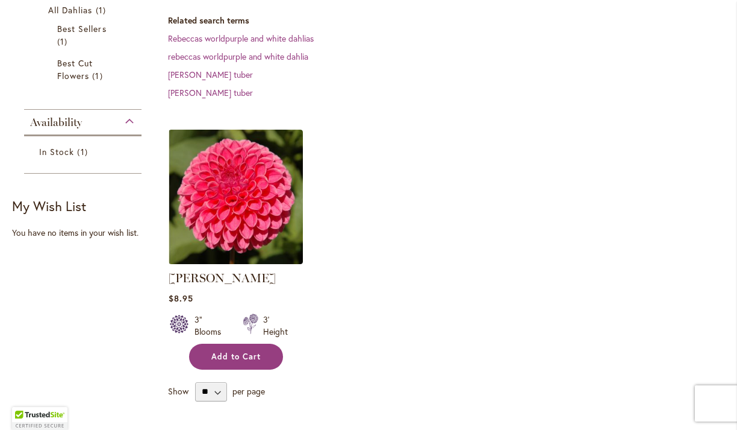
click at [236, 350] on button "Add to Cart" at bounding box center [236, 356] width 94 height 26
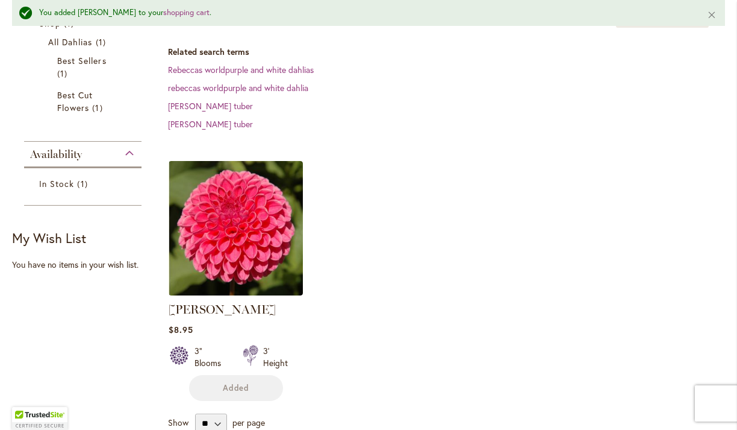
scroll to position [0, 0]
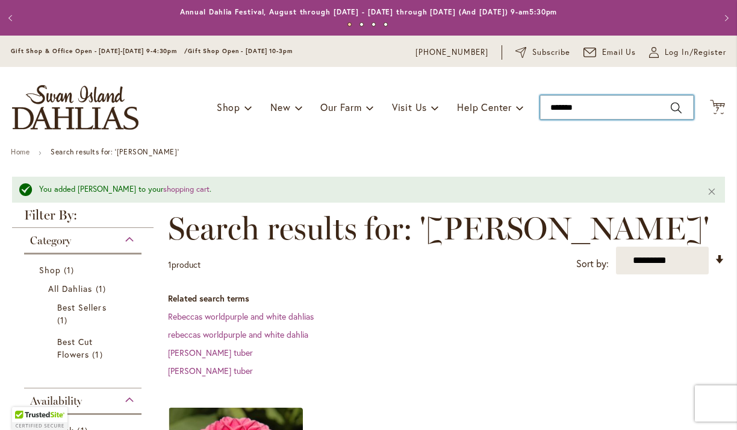
click at [601, 110] on input "*******" at bounding box center [617, 107] width 154 height 24
type input "*"
type input "*****"
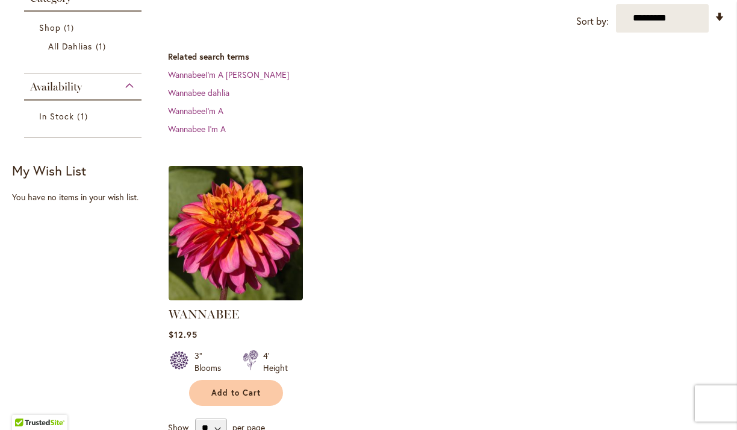
scroll to position [240, 0]
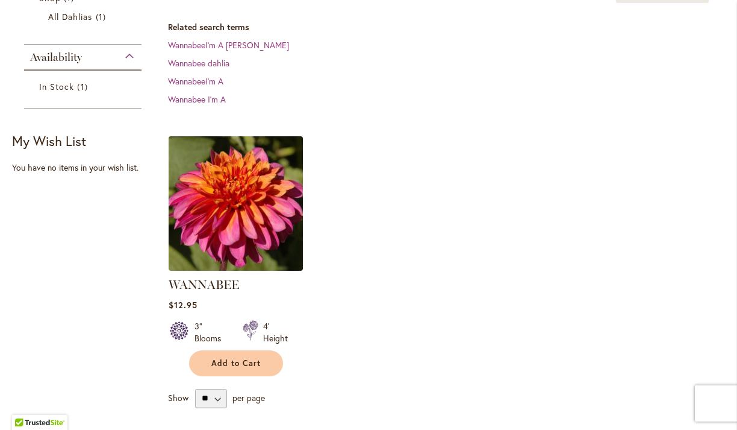
click at [286, 205] on img at bounding box center [235, 203] width 141 height 141
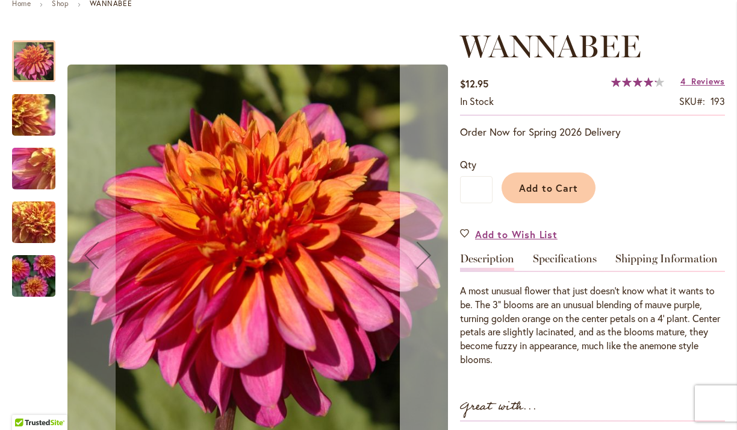
scroll to position [149, 0]
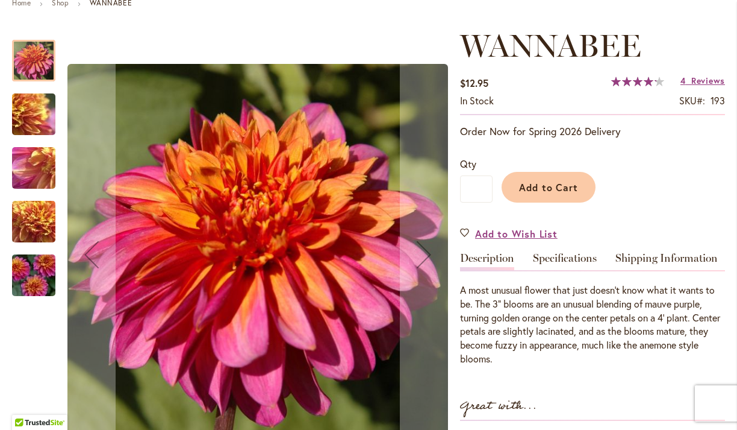
click at [32, 266] on img "WANNABEE" at bounding box center [33, 275] width 87 height 58
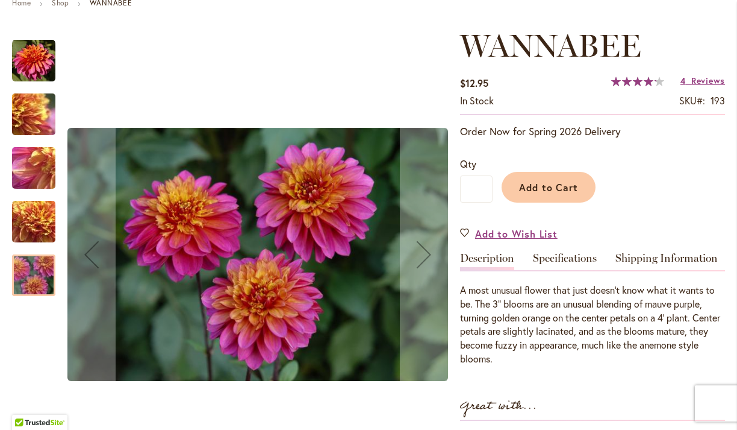
click at [42, 225] on img "WANNABEE" at bounding box center [33, 221] width 87 height 65
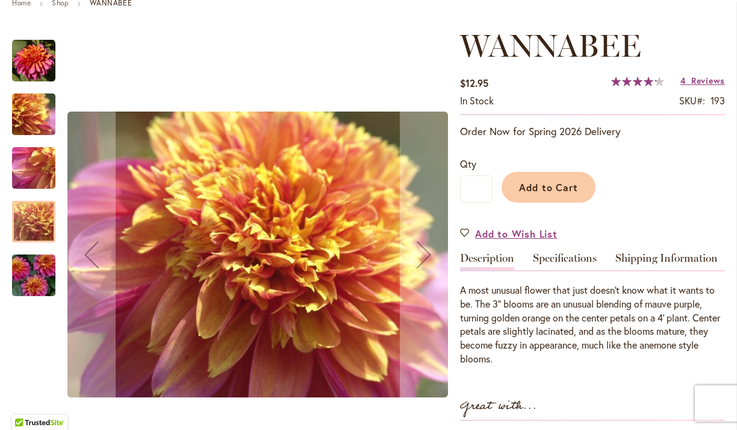
click at [37, 173] on img "WANNABEE" at bounding box center [33, 168] width 87 height 65
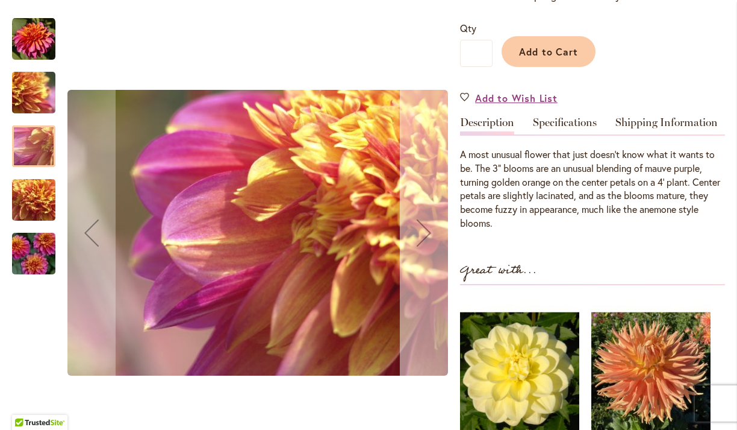
scroll to position [288, 0]
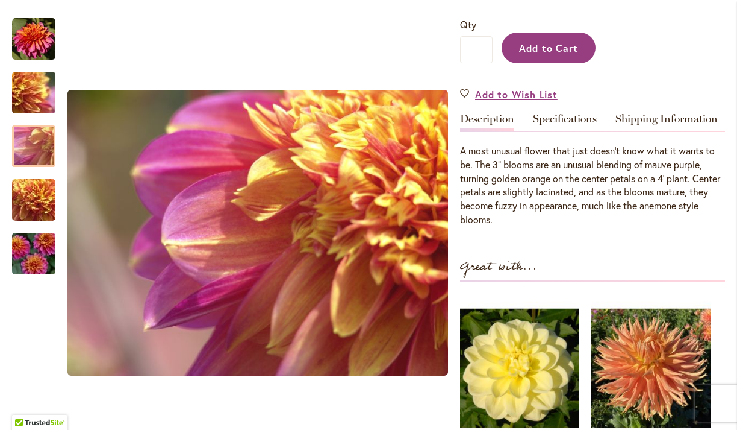
click at [561, 60] on button "Add to Cart" at bounding box center [549, 48] width 94 height 31
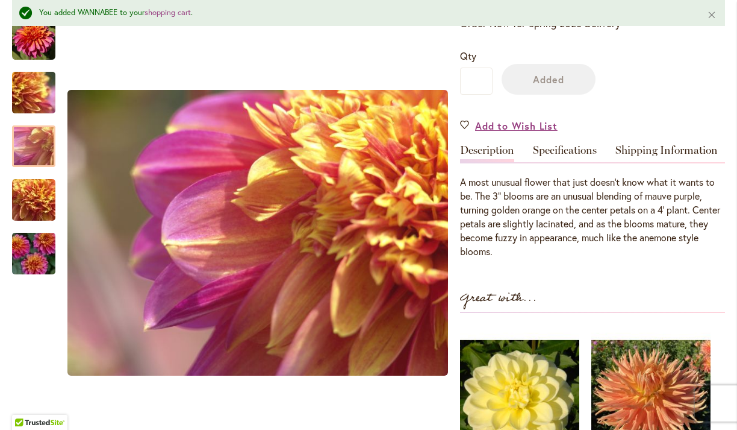
scroll to position [0, 0]
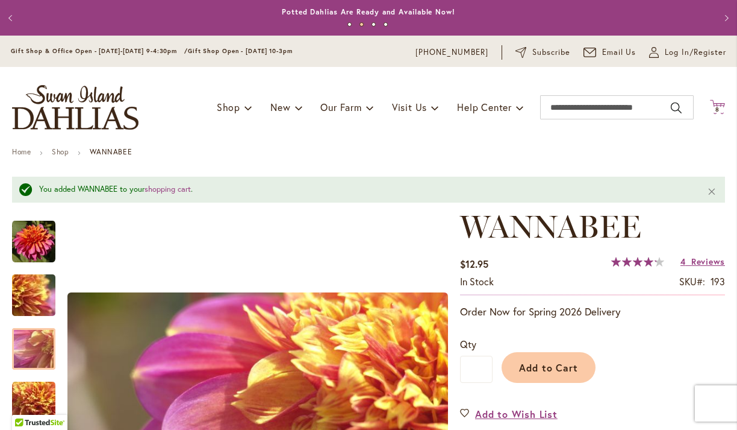
click at [716, 108] on span "8" at bounding box center [718, 109] width 4 height 8
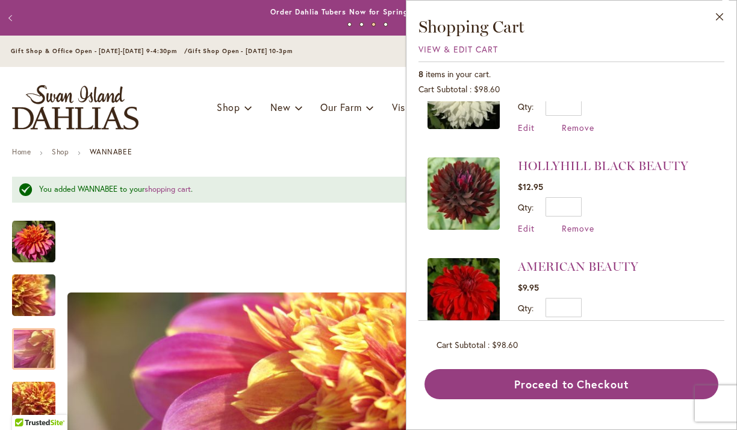
scroll to position [432, 0]
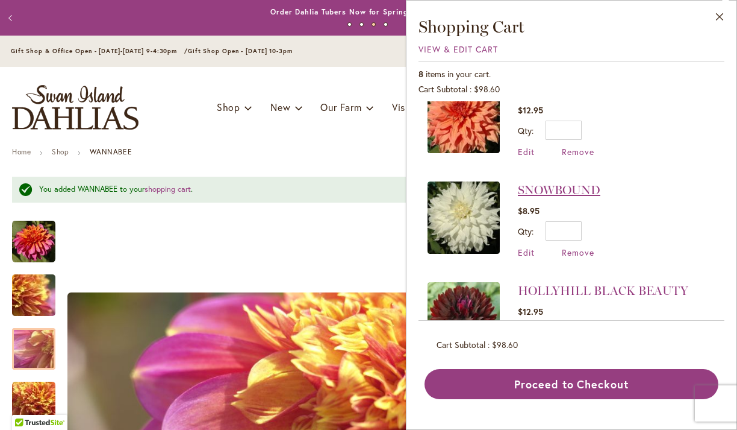
click at [572, 183] on link "SNOWBOUND" at bounding box center [559, 190] width 83 height 14
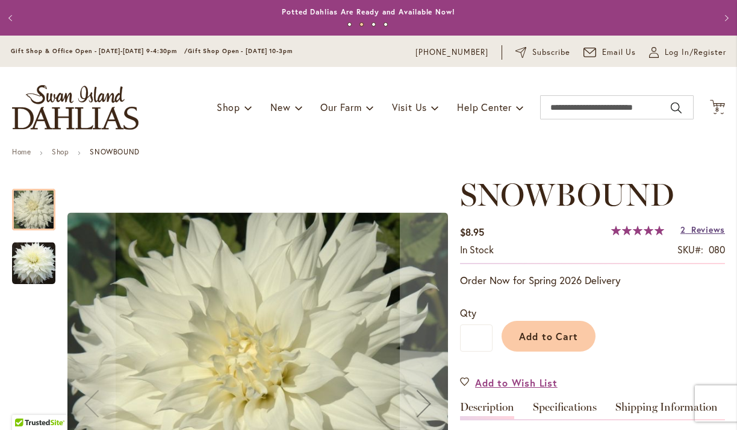
click at [704, 228] on span "Reviews" at bounding box center [709, 228] width 34 height 11
click at [704, 232] on span "Reviews" at bounding box center [709, 228] width 34 height 11
click at [712, 108] on span "8 8 items" at bounding box center [718, 110] width 12 height 6
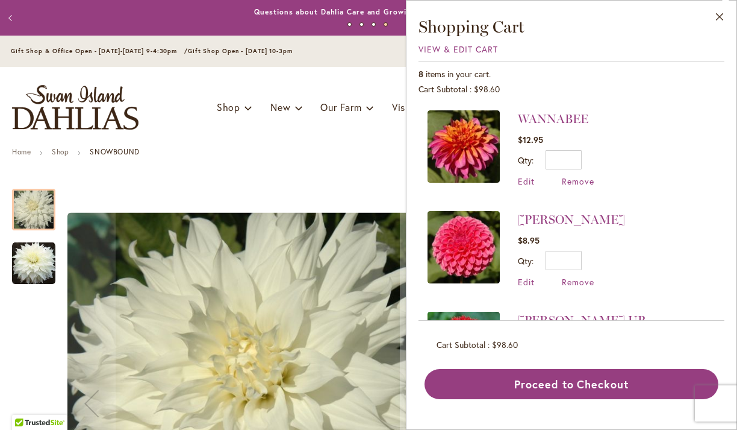
click at [329, 157] on ul "Home Shop SNOWBOUND" at bounding box center [368, 153] width 713 height 11
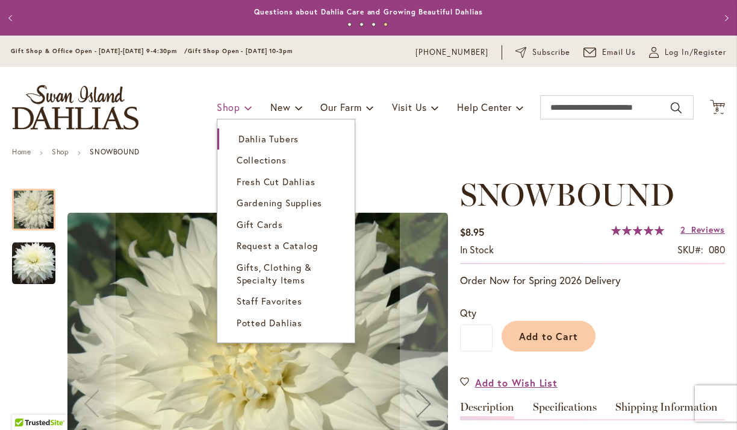
click at [238, 106] on link "Shop" at bounding box center [235, 107] width 36 height 23
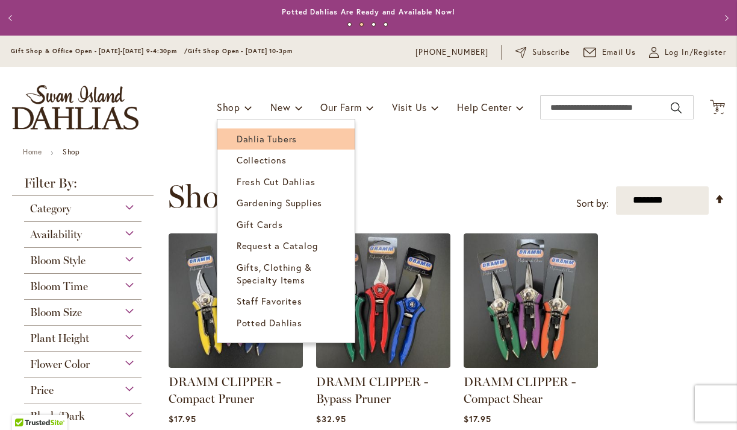
click at [256, 141] on span "Dahlia Tubers" at bounding box center [267, 139] width 60 height 12
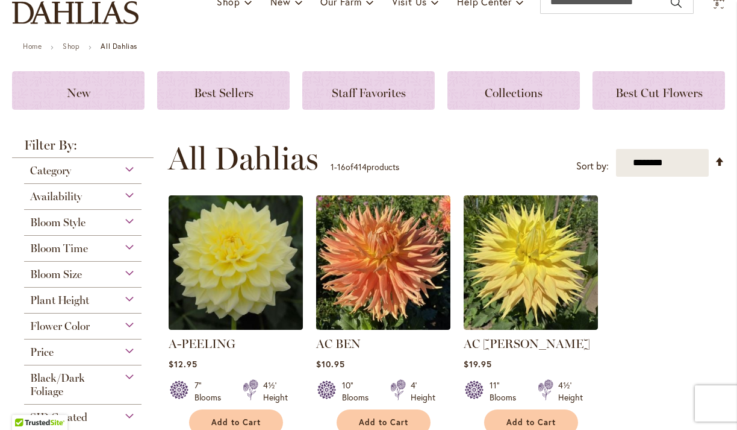
click at [127, 269] on div "Bloom Size" at bounding box center [82, 270] width 117 height 19
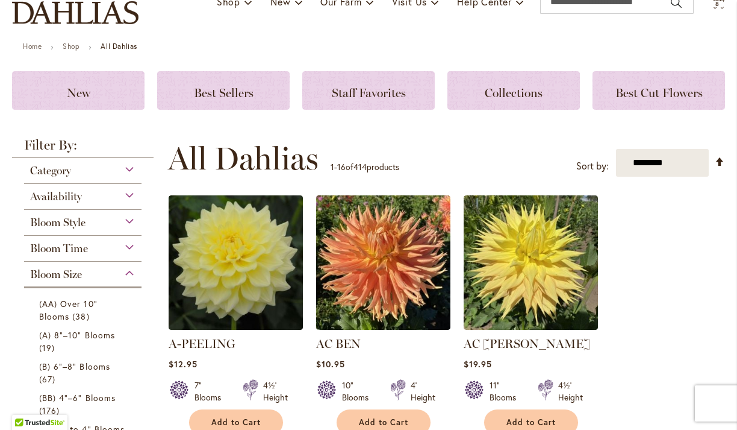
scroll to position [366, 0]
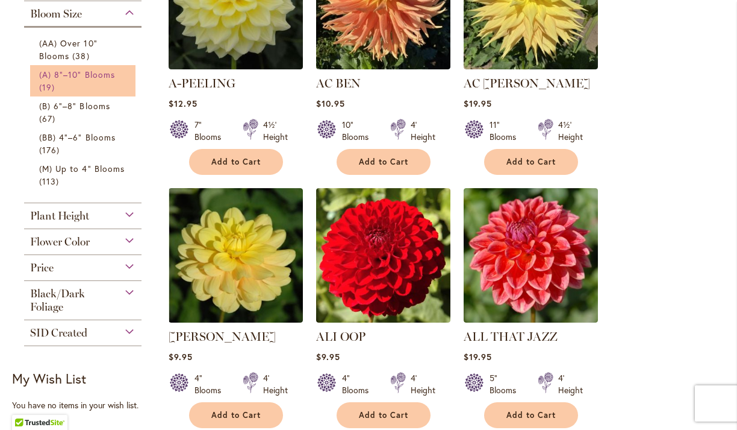
click at [95, 81] on link "(A) 8"–10" Blooms 19 items" at bounding box center [84, 80] width 90 height 25
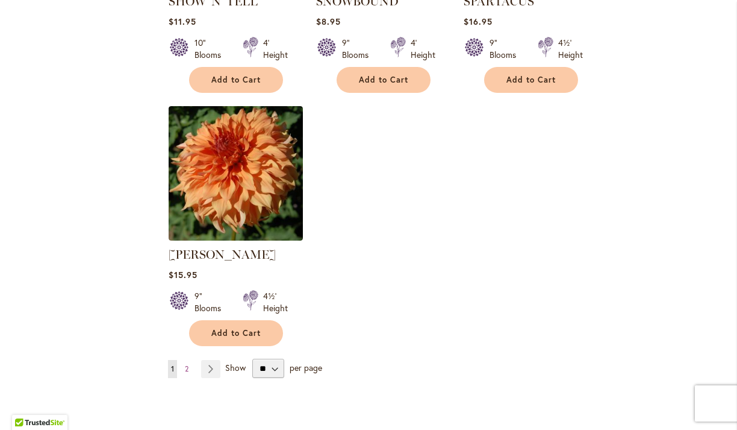
scroll to position [1520, 0]
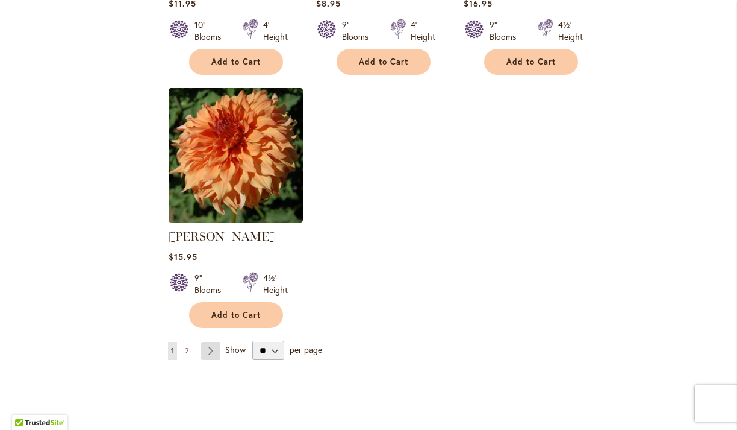
click at [214, 342] on link "Page Next" at bounding box center [211, 351] width 20 height 18
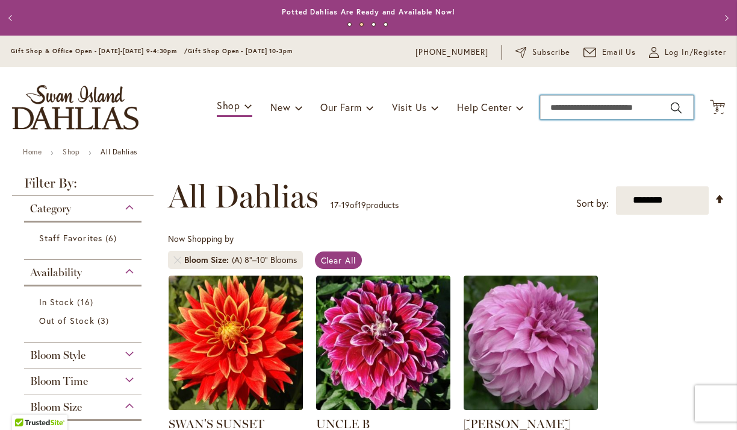
click at [589, 107] on input "Search" at bounding box center [617, 107] width 154 height 24
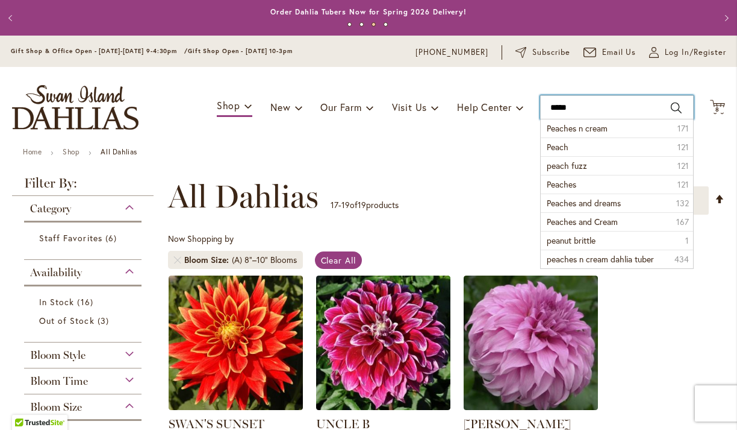
type input "******"
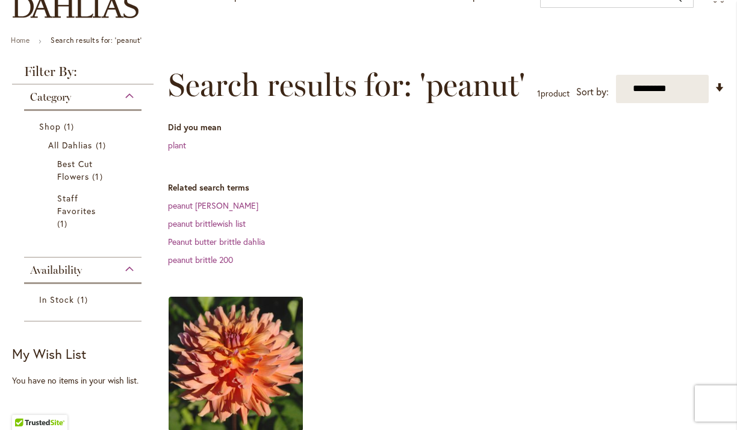
scroll to position [134, 0]
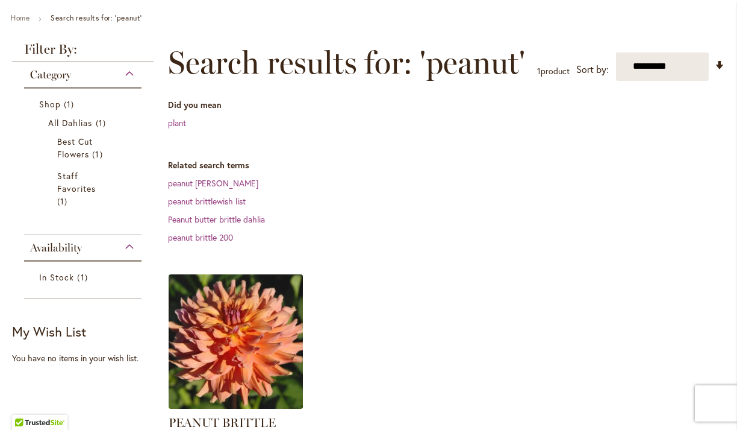
click at [255, 343] on img at bounding box center [235, 340] width 141 height 141
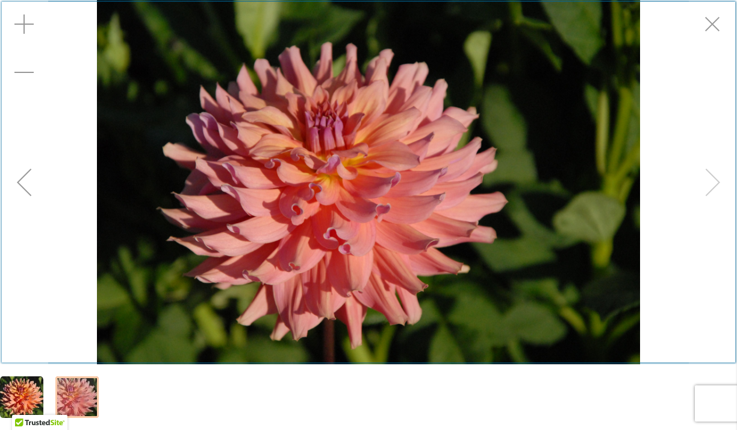
scroll to position [176, 0]
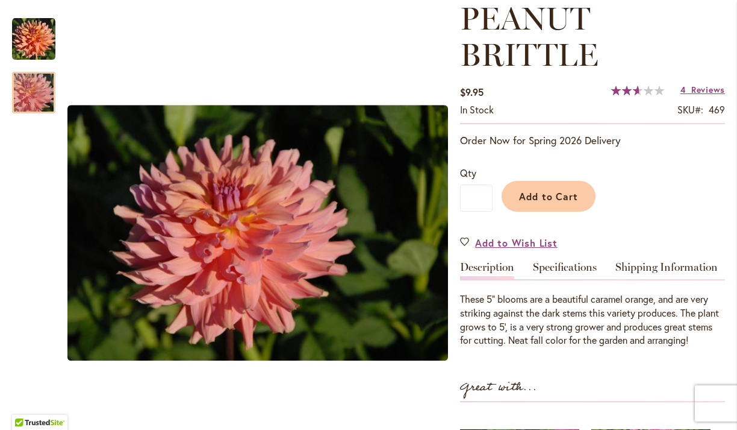
click at [561, 257] on div "PEANUT BRITTLE $9.95 In stock SKU 469 Rating: 52 % of 100 4 Reviews Add Your Re…" at bounding box center [592, 351] width 265 height 701
click at [561, 267] on link "Specifications" at bounding box center [565, 269] width 64 height 17
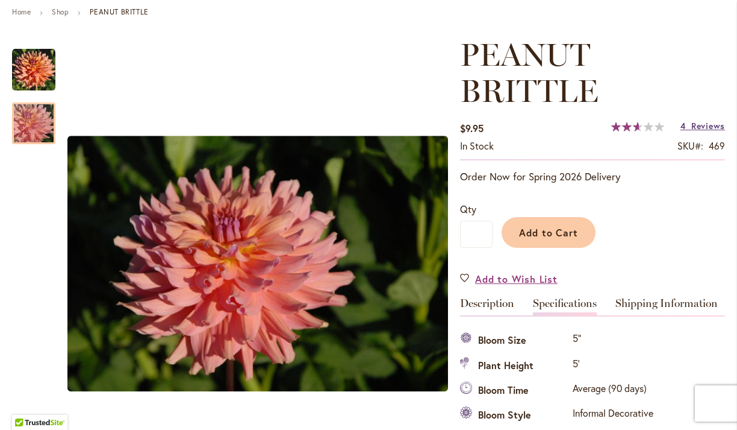
click at [698, 127] on span "Reviews" at bounding box center [709, 125] width 34 height 11
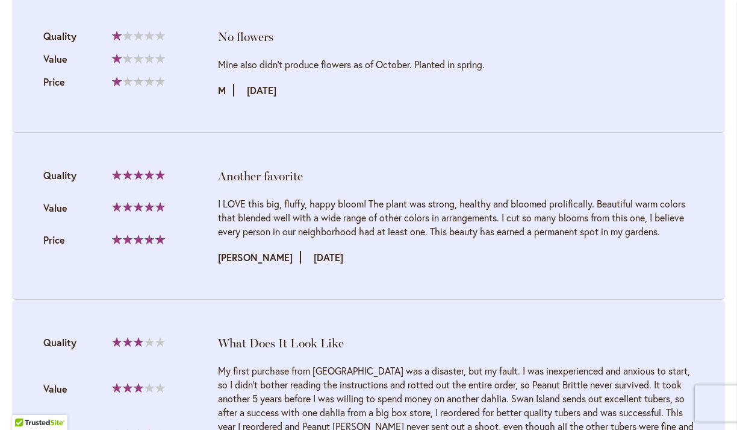
scroll to position [1700, 0]
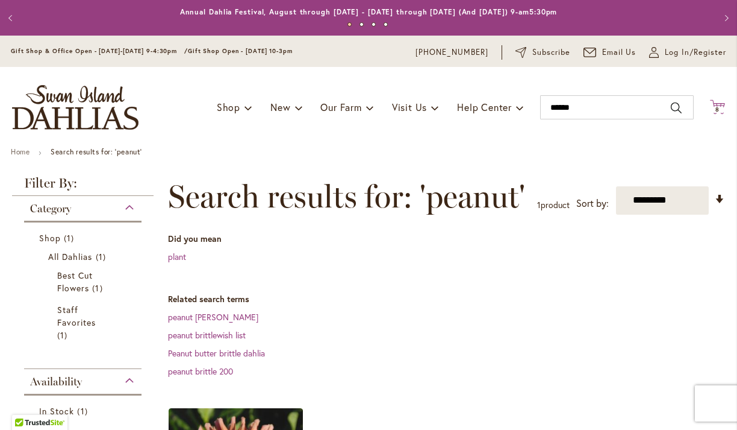
click at [719, 111] on span "8" at bounding box center [718, 109] width 4 height 8
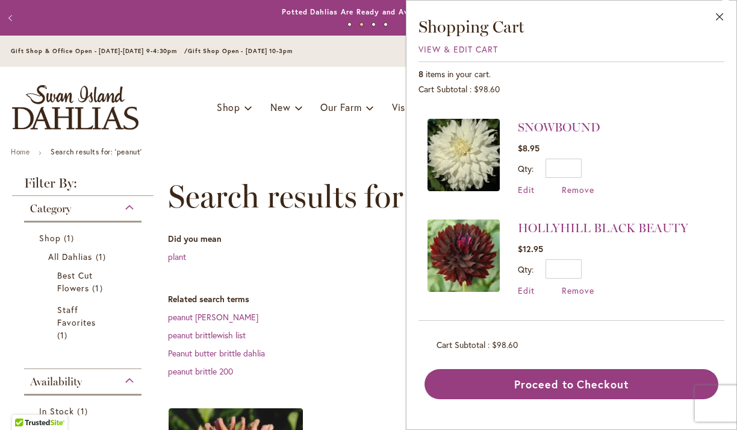
scroll to position [499, 0]
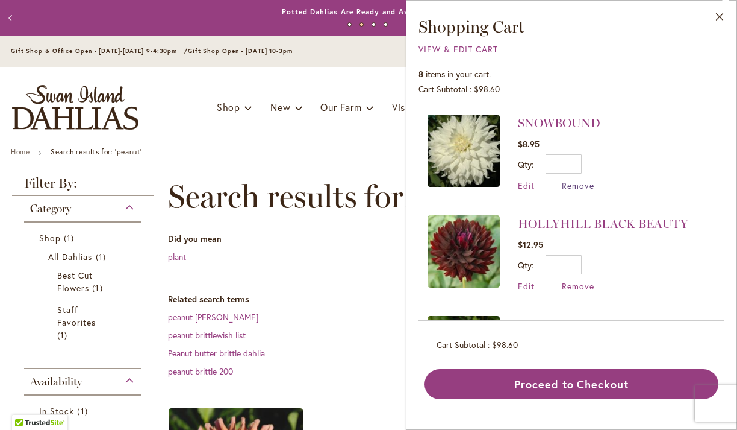
click at [569, 180] on span "Remove" at bounding box center [578, 185] width 33 height 11
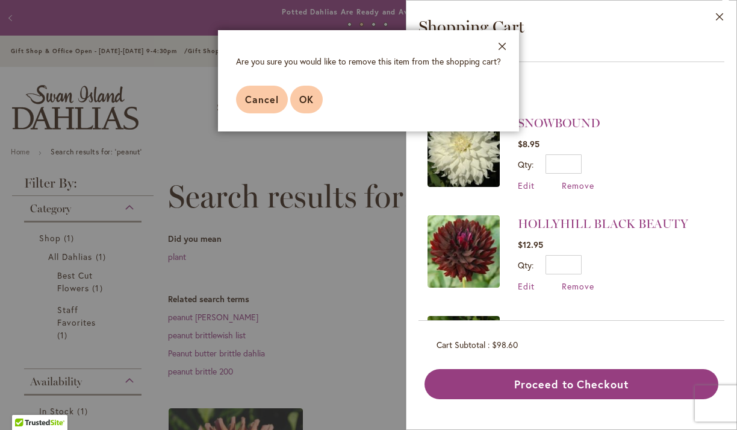
click at [308, 96] on span "OK" at bounding box center [306, 99] width 14 height 13
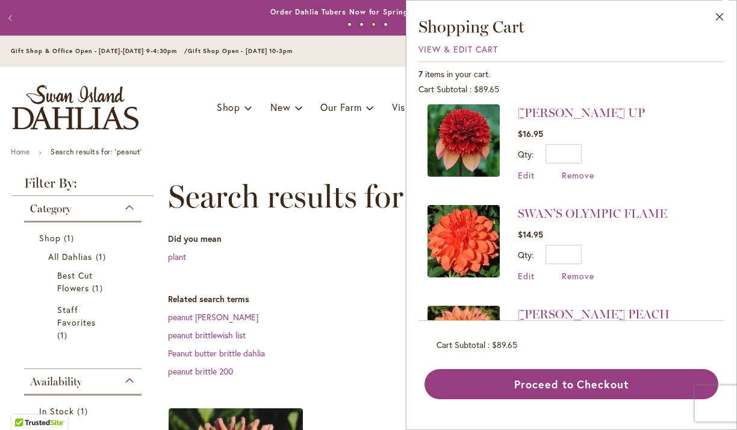
scroll to position [206, 0]
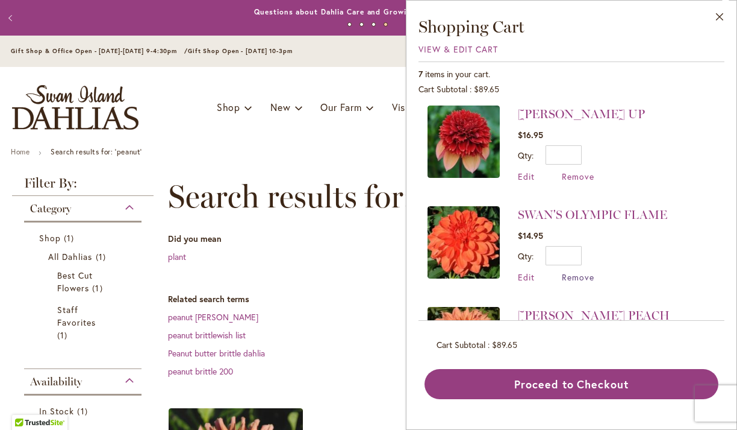
click at [581, 274] on span "Remove" at bounding box center [578, 276] width 33 height 11
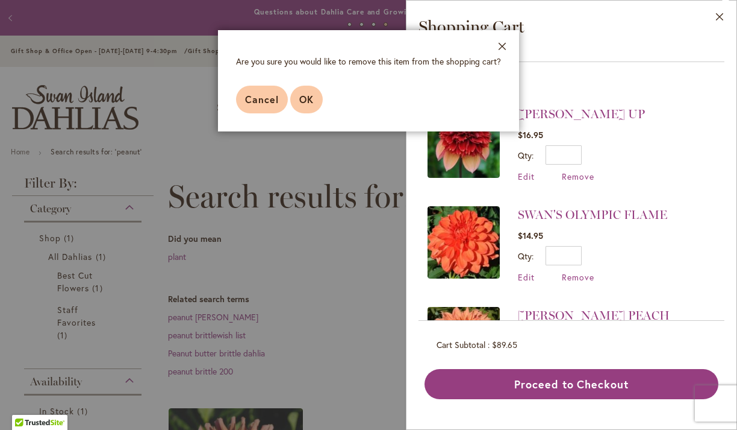
click at [302, 101] on span "OK" at bounding box center [306, 99] width 14 height 13
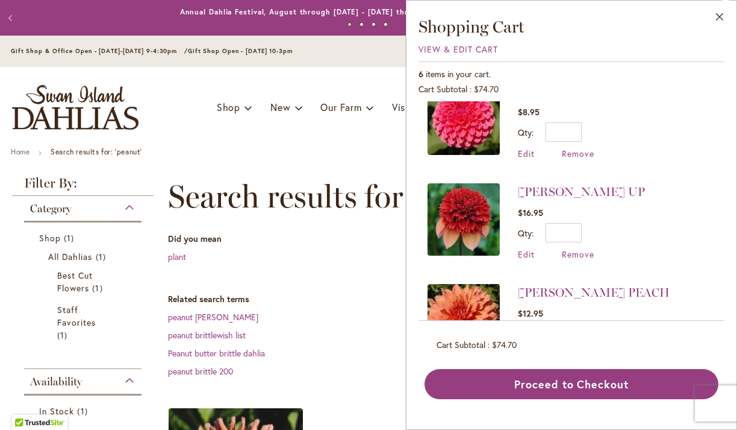
scroll to position [0, 0]
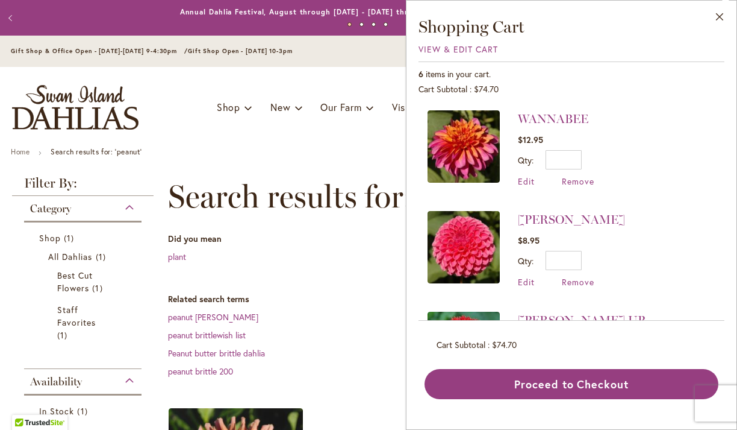
click at [380, 114] on ul "Shop Dahlia Tubers Collections Fresh Cut Dahlias Gardening Supplies Gift Cards …" at bounding box center [370, 107] width 307 height 23
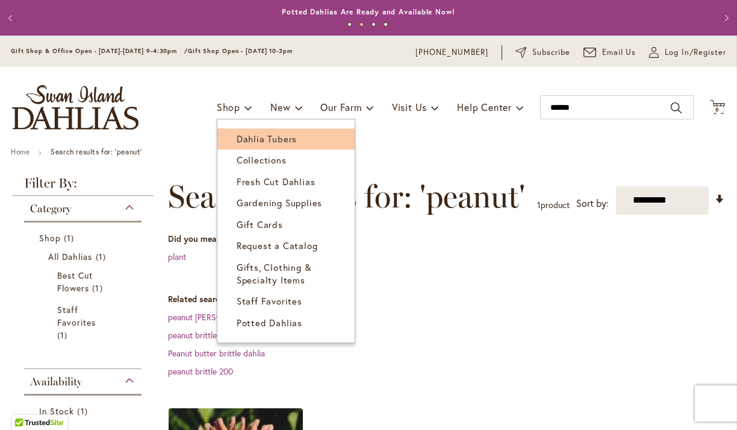
click at [244, 143] on span "Dahlia Tubers" at bounding box center [267, 139] width 60 height 12
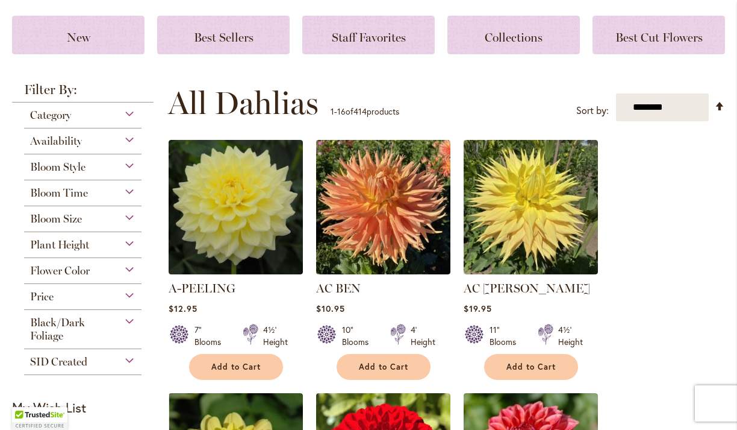
scroll to position [149, 0]
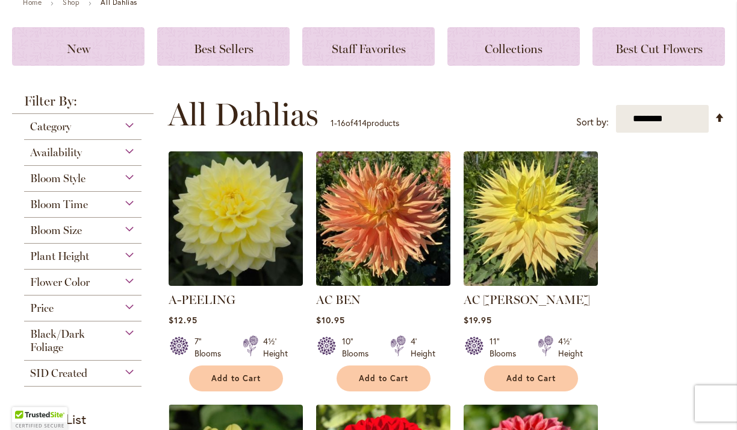
click at [126, 182] on div "Bloom Style" at bounding box center [82, 175] width 117 height 19
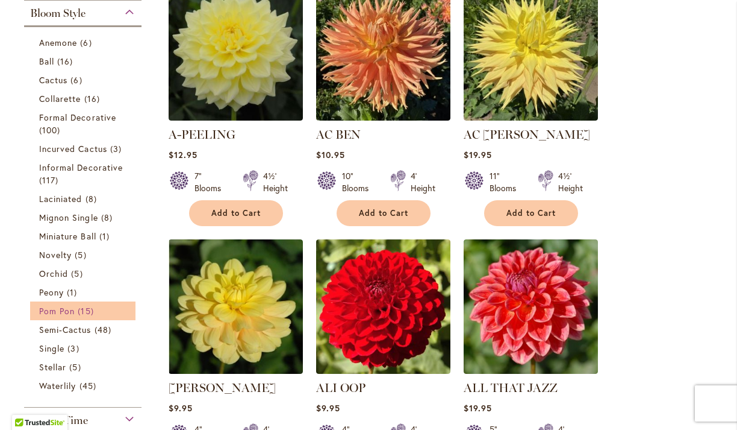
click at [78, 307] on span "15 items" at bounding box center [87, 310] width 19 height 13
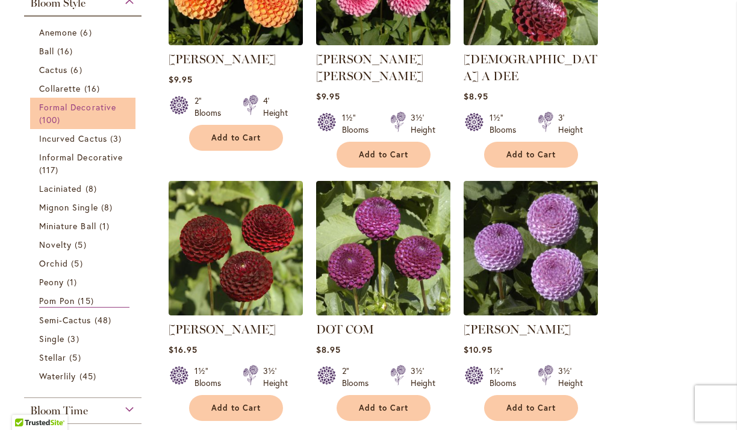
scroll to position [364, 0]
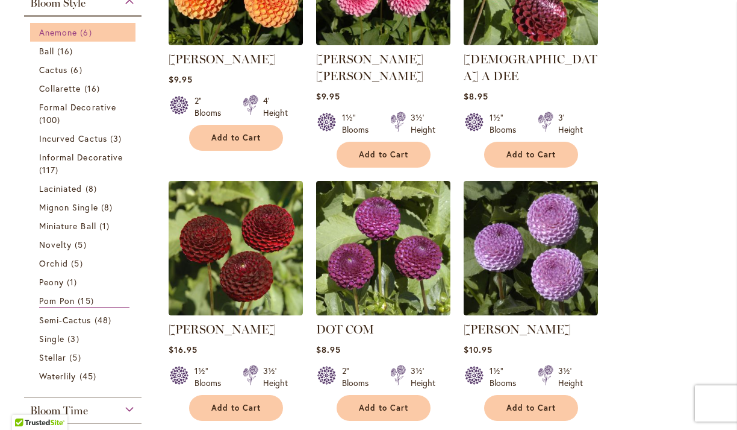
click at [57, 33] on span "Anemone" at bounding box center [58, 32] width 38 height 11
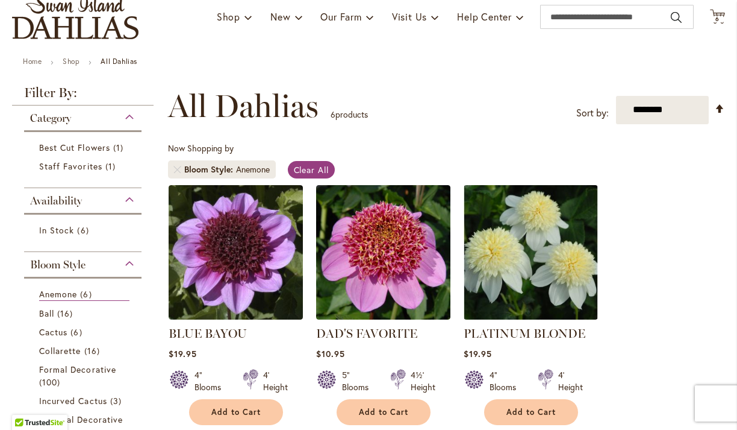
scroll to position [183, 0]
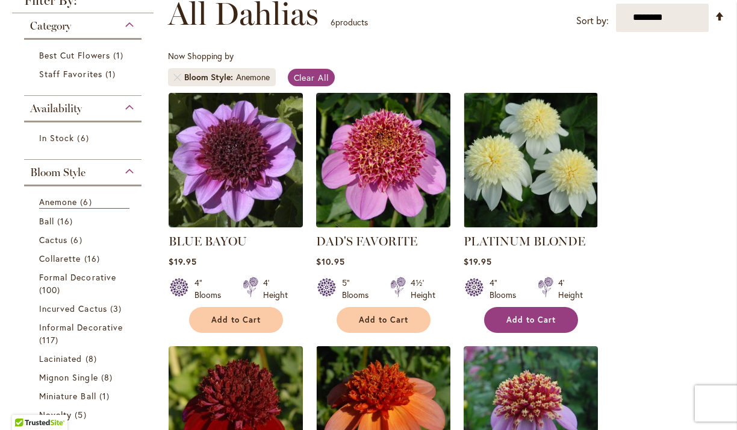
click at [535, 325] on button "Add to Cart" at bounding box center [531, 320] width 94 height 26
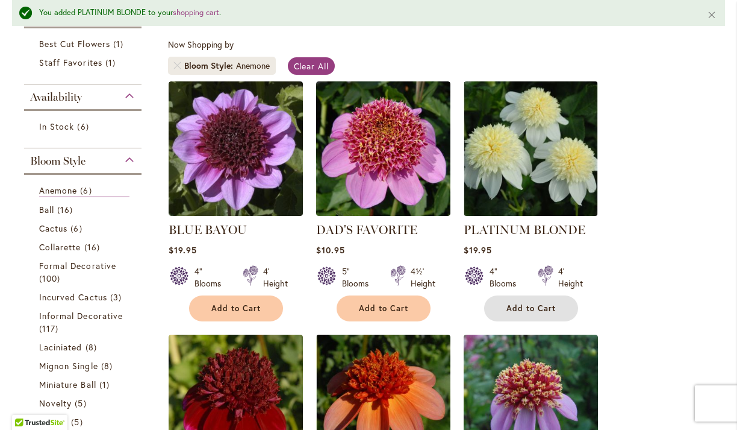
scroll to position [224, 0]
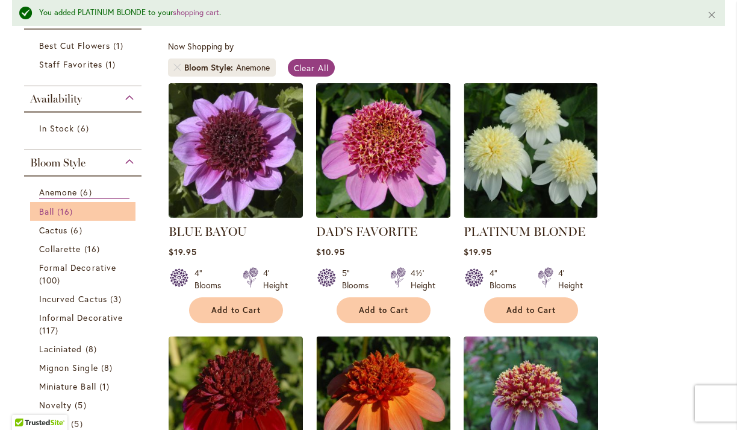
click at [79, 214] on link "Ball 16 items" at bounding box center [84, 211] width 90 height 13
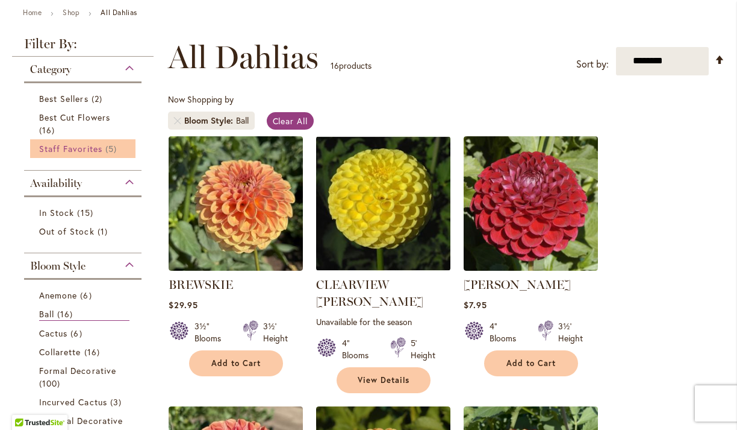
scroll to position [157, 0]
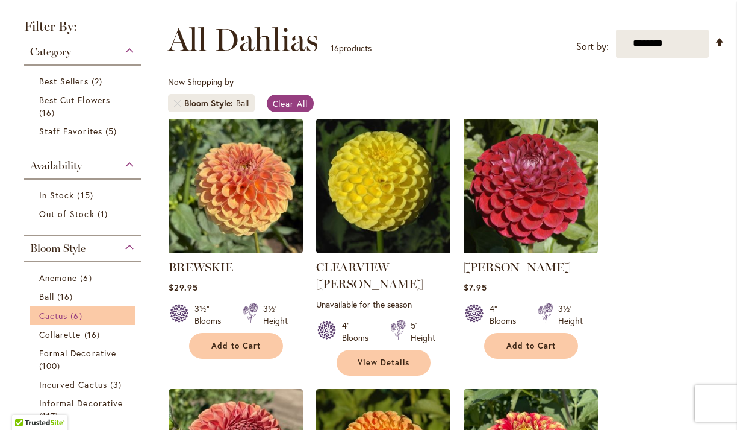
click at [74, 314] on span "6 items" at bounding box center [77, 315] width 14 height 13
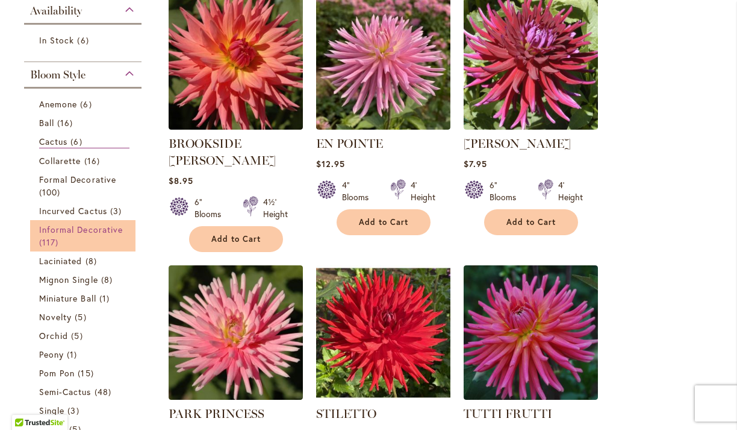
scroll to position [299, 0]
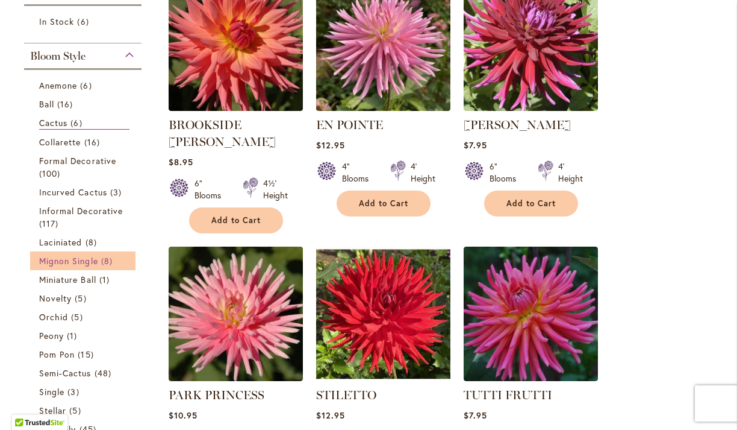
click at [80, 255] on span "Mignon Single" at bounding box center [68, 260] width 59 height 11
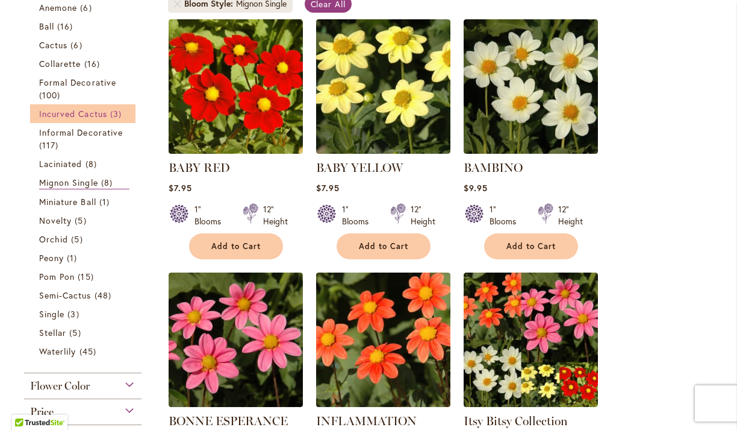
scroll to position [184, 0]
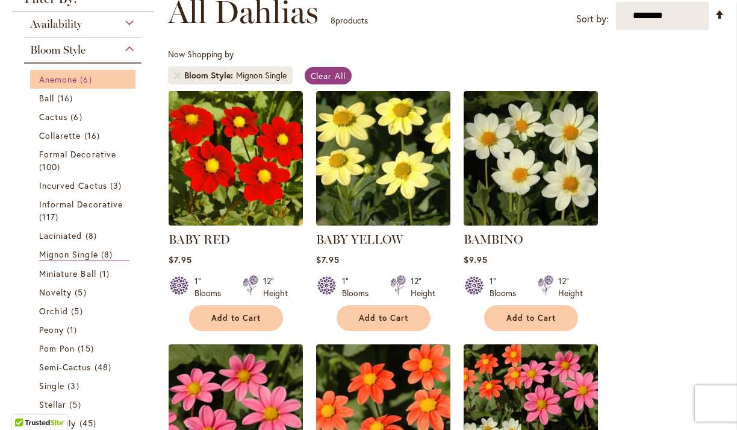
click at [66, 81] on span "Anemone" at bounding box center [58, 78] width 38 height 11
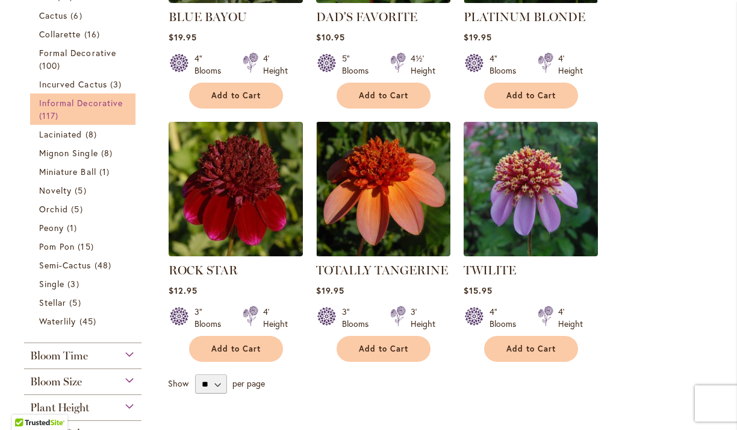
scroll to position [405, 0]
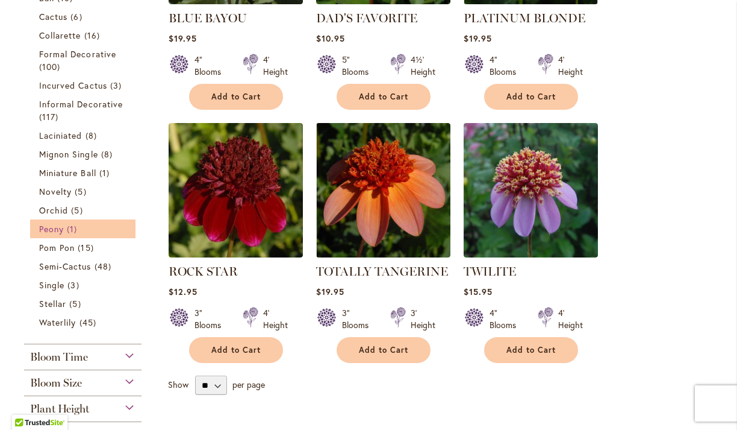
click at [63, 227] on span "Peony" at bounding box center [51, 228] width 25 height 11
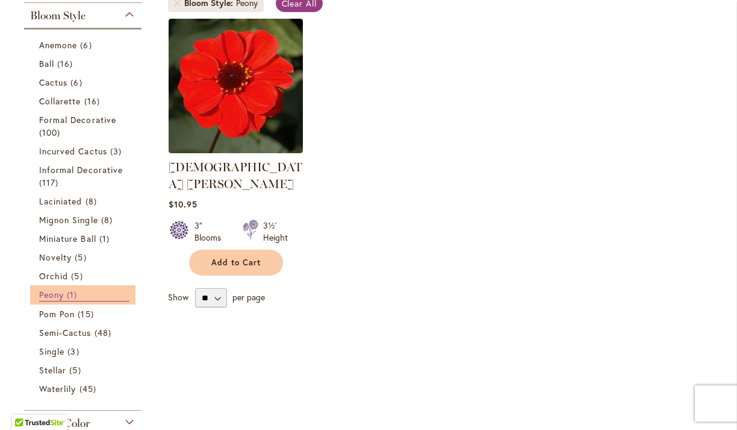
scroll to position [265, 0]
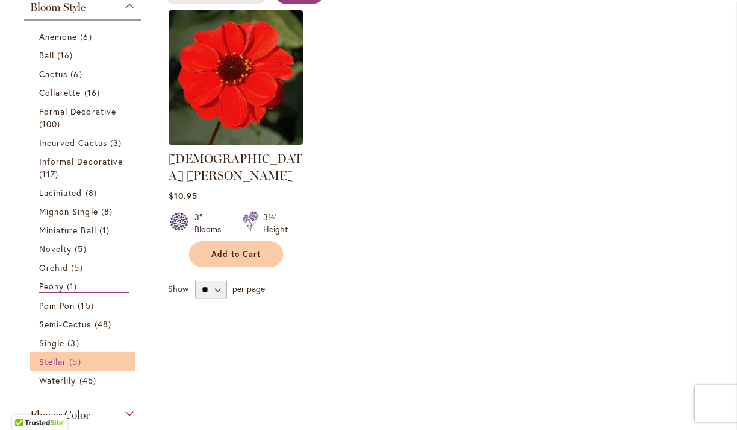
click at [66, 359] on span "Stellar" at bounding box center [52, 360] width 27 height 11
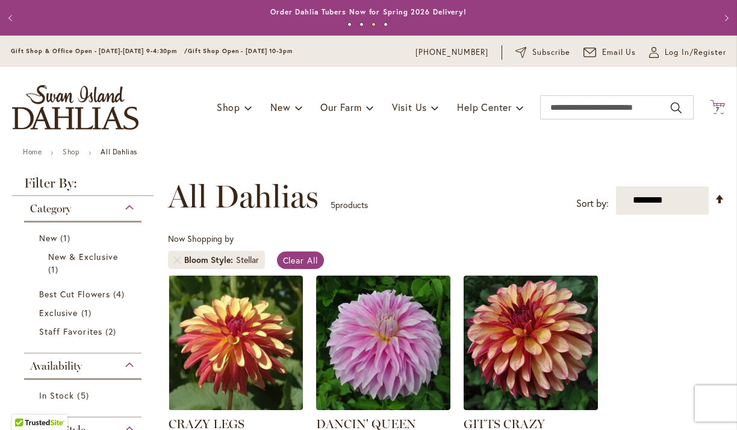
click at [719, 109] on span "7" at bounding box center [718, 109] width 4 height 8
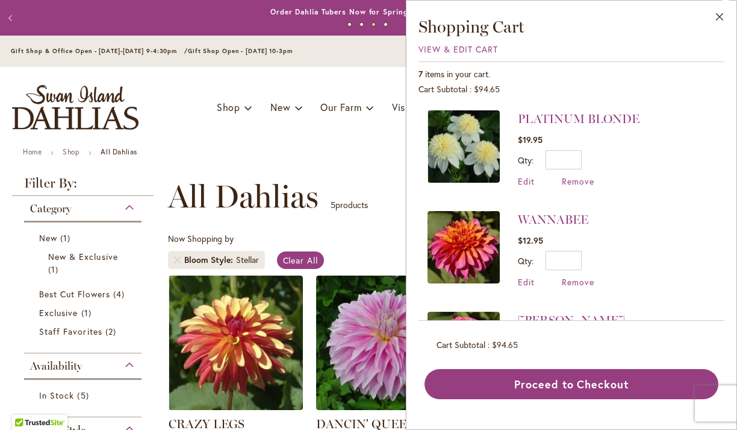
click at [398, 146] on div "Toggle Nav Shop Dahlia Tubers Collections Fresh Cut Dahlias Gardening Supplies …" at bounding box center [368, 107] width 737 height 81
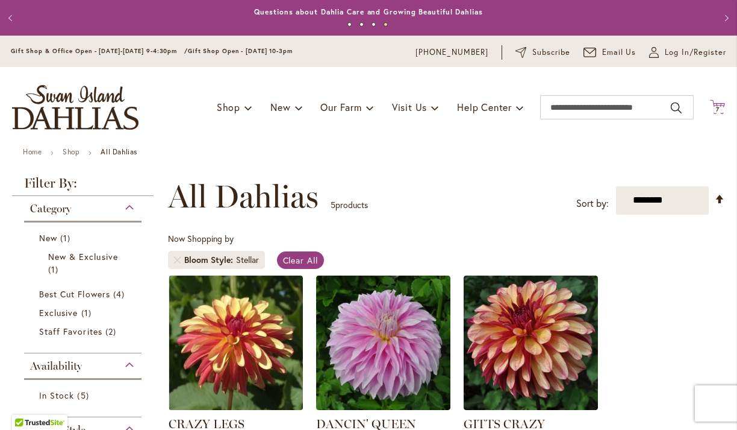
click at [717, 106] on span "7" at bounding box center [718, 109] width 4 height 8
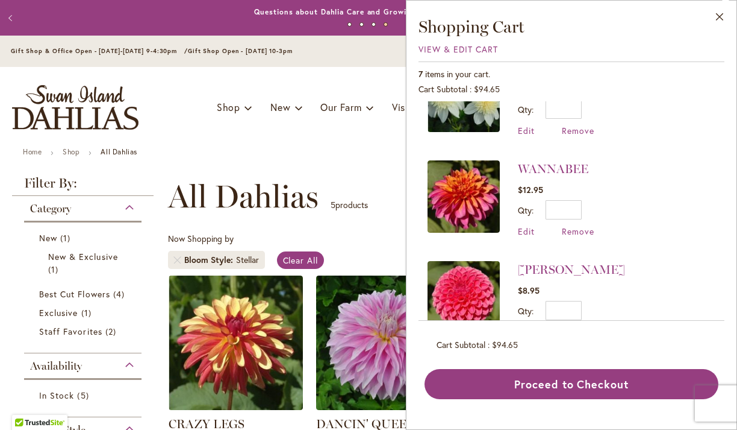
scroll to position [69, 0]
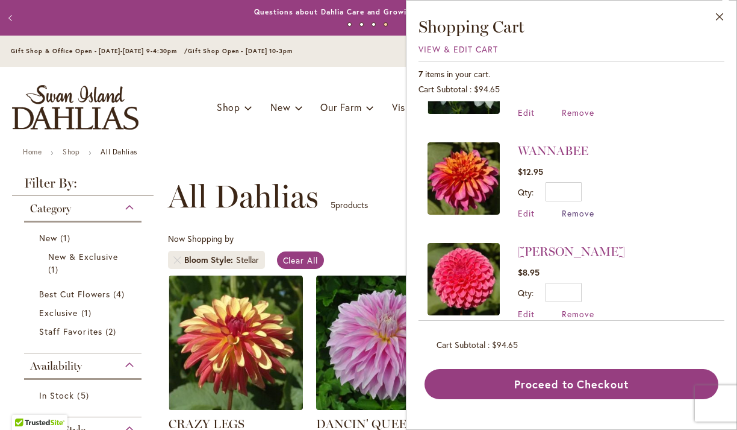
click at [579, 213] on span "Remove" at bounding box center [578, 212] width 33 height 11
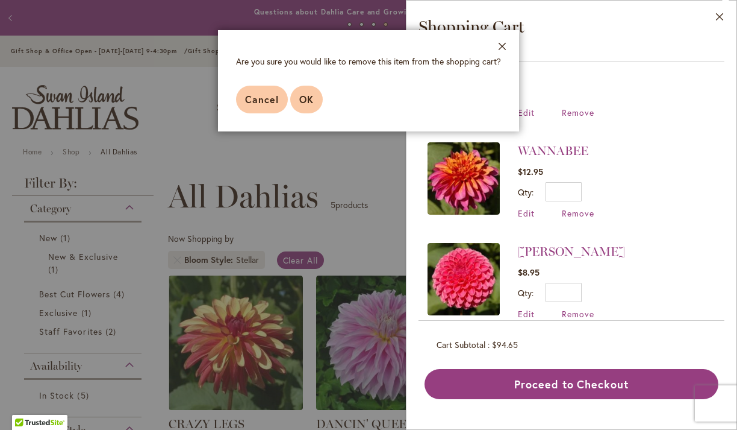
click at [307, 99] on span "OK" at bounding box center [306, 99] width 14 height 13
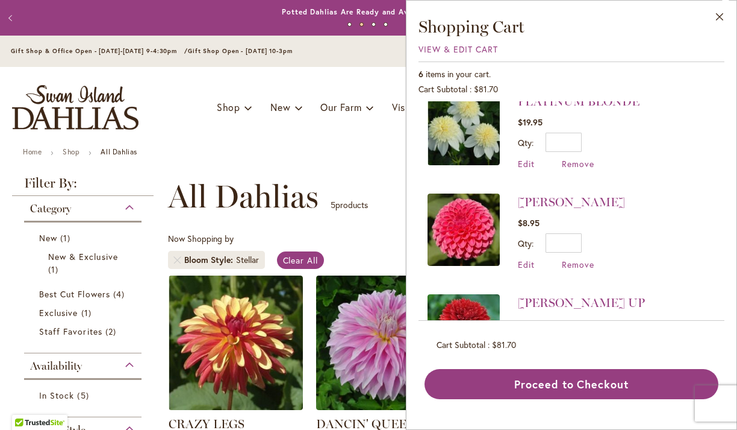
scroll to position [16, 0]
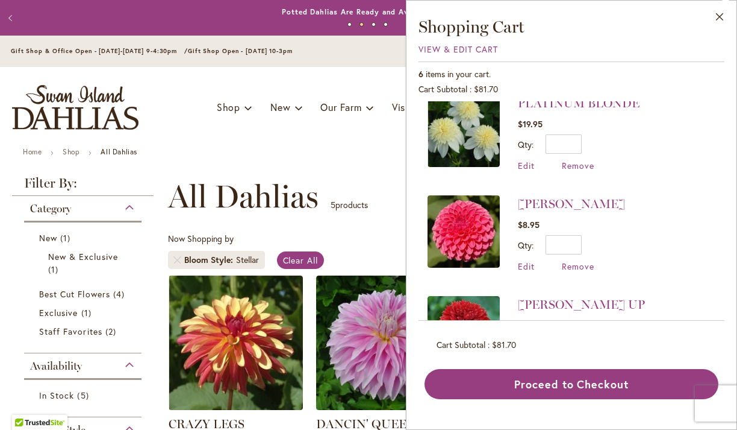
click at [339, 148] on ul "Home Shop All Dahlias" at bounding box center [369, 153] width 692 height 11
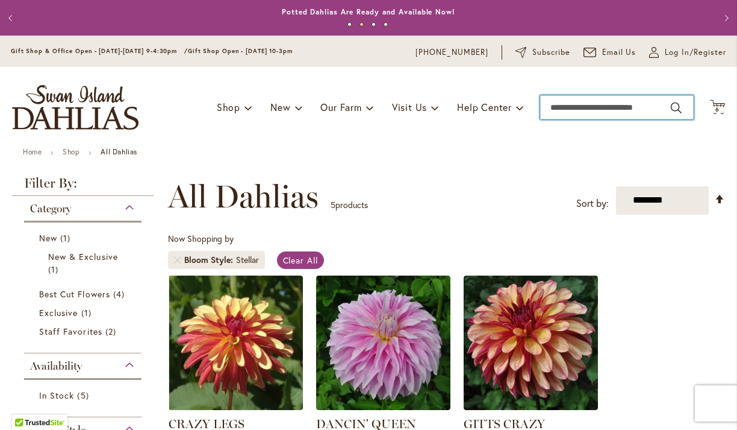
click at [611, 106] on input "Search" at bounding box center [617, 107] width 154 height 24
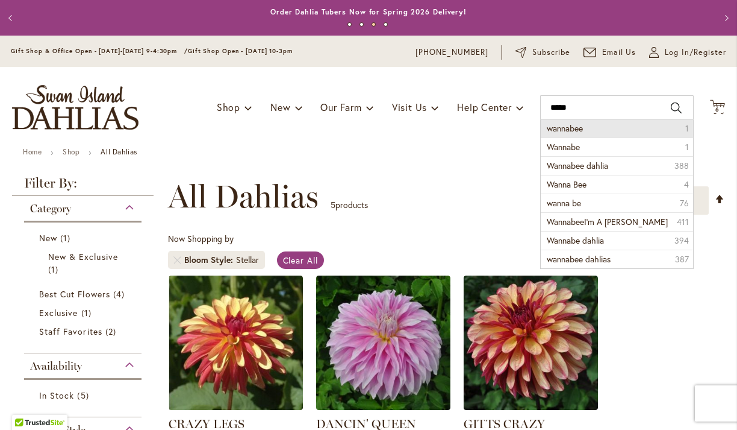
click at [609, 130] on li "wannabee 1" at bounding box center [617, 128] width 152 height 18
type input "********"
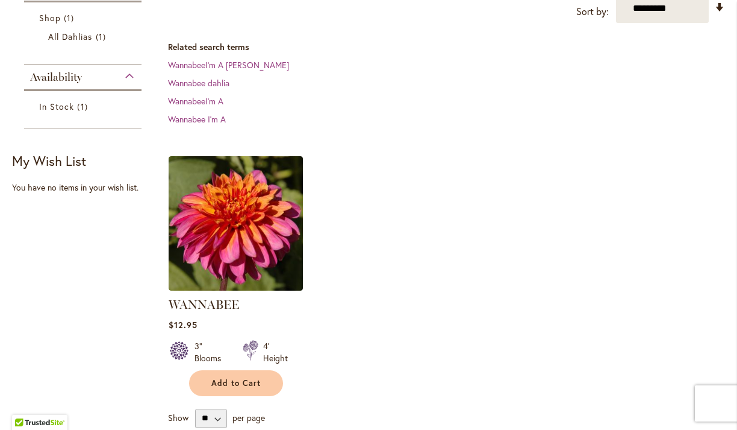
scroll to position [240, 0]
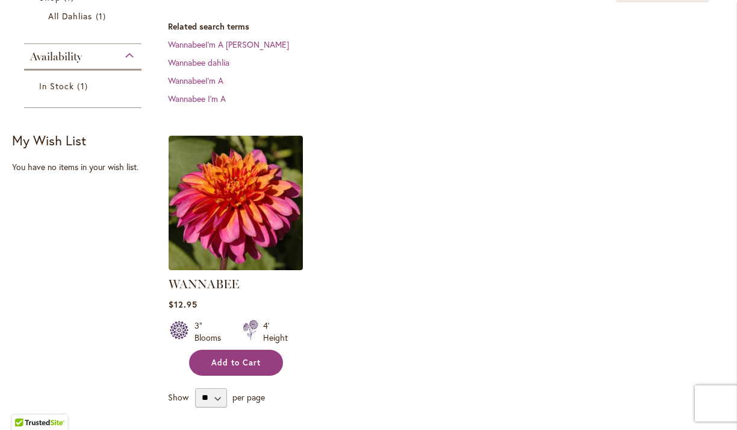
click at [258, 358] on span "Add to Cart" at bounding box center [235, 362] width 49 height 10
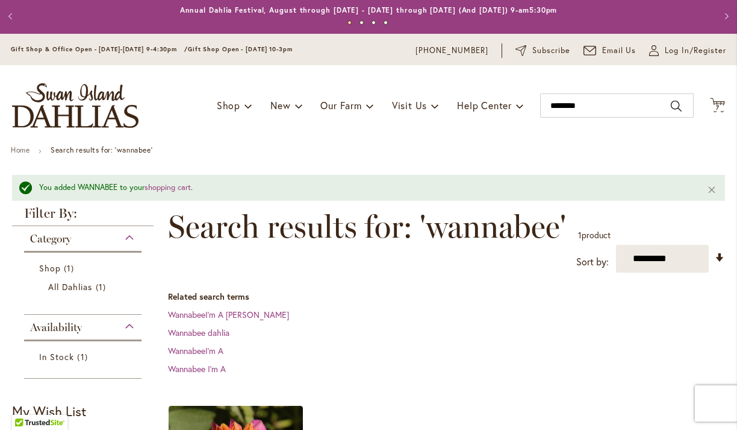
scroll to position [0, 0]
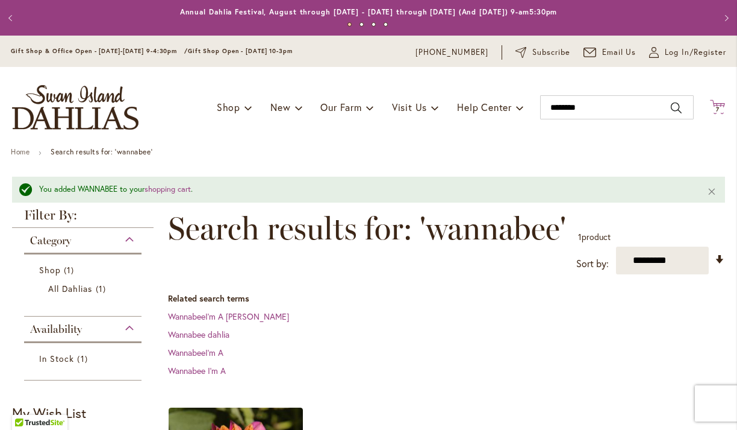
click at [719, 106] on icon "Cart .cls-1 { fill: #231f20; }" at bounding box center [717, 106] width 15 height 15
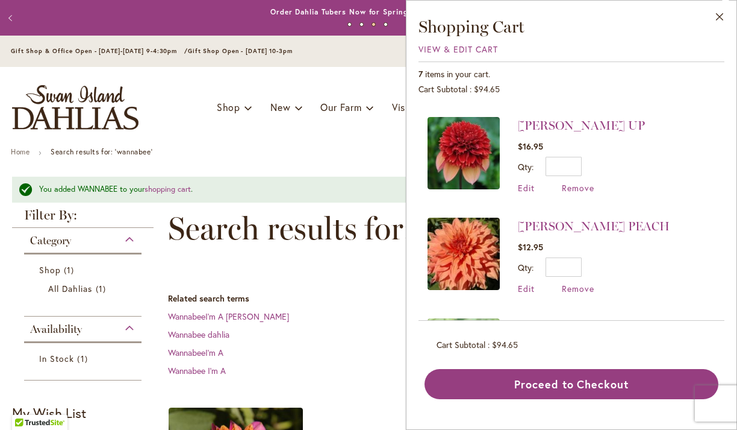
scroll to position [296, 0]
click at [376, 140] on div "Toggle Nav Shop Dahlia Tubers Collections Fresh Cut Dahlias Gardening Supplies …" at bounding box center [368, 107] width 737 height 81
